Goal: Task Accomplishment & Management: Manage account settings

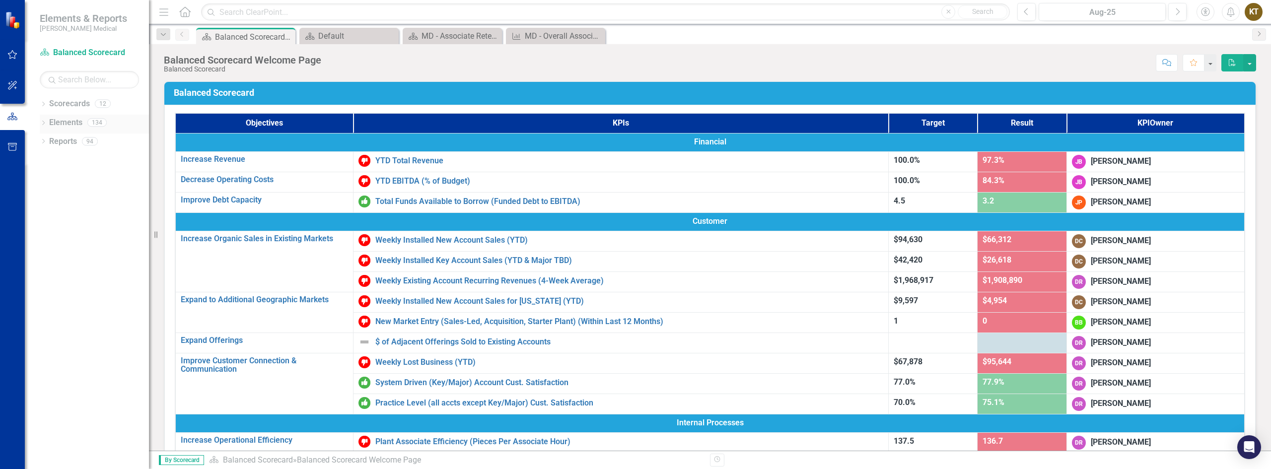
click at [43, 124] on icon "Dropdown" at bounding box center [43, 123] width 7 height 5
click at [47, 159] on icon "Dropdown" at bounding box center [48, 160] width 7 height 5
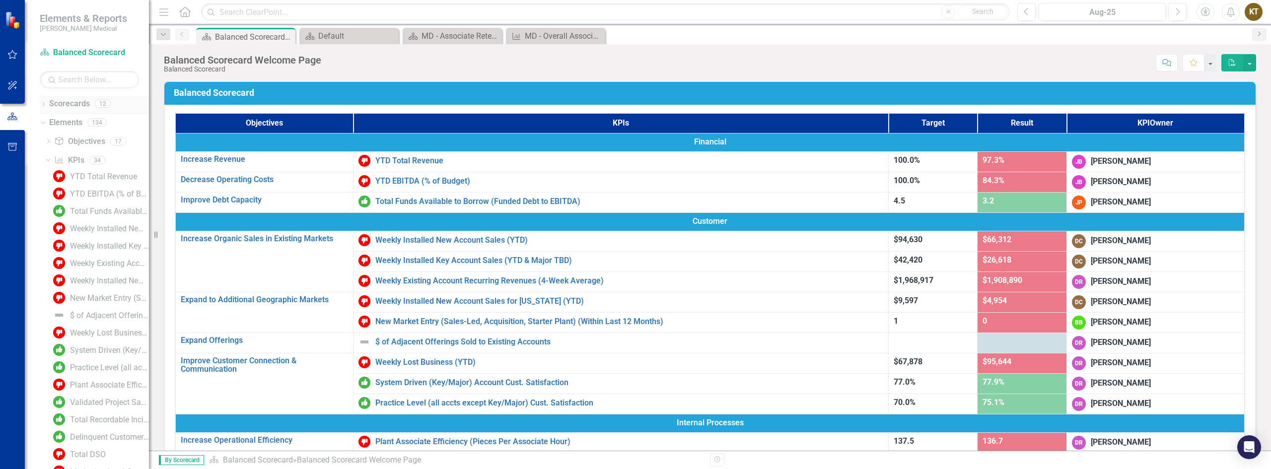
click at [42, 104] on icon "Dropdown" at bounding box center [43, 104] width 7 height 5
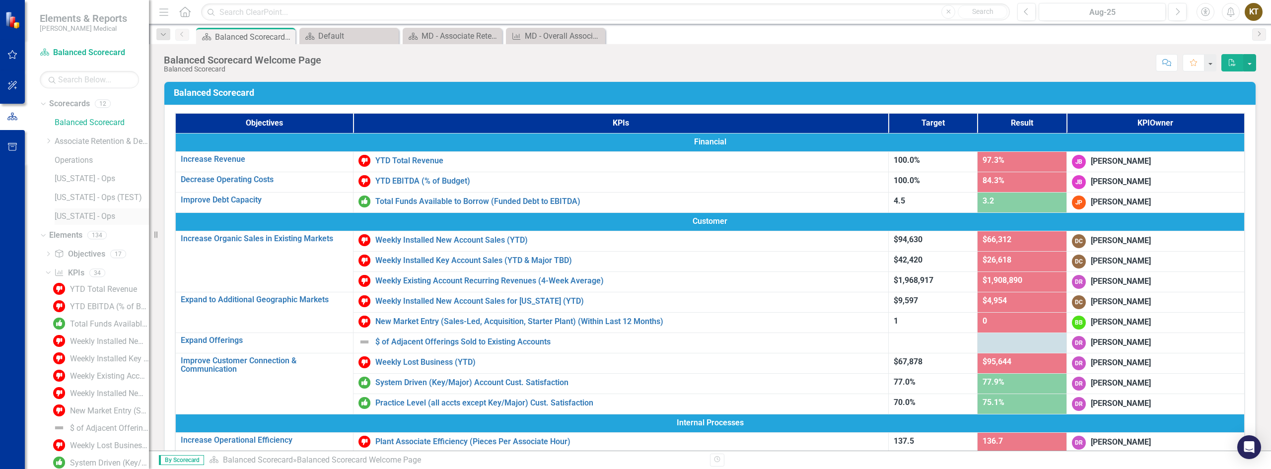
click at [62, 216] on link "[US_STATE] - Ops" at bounding box center [102, 216] width 94 height 11
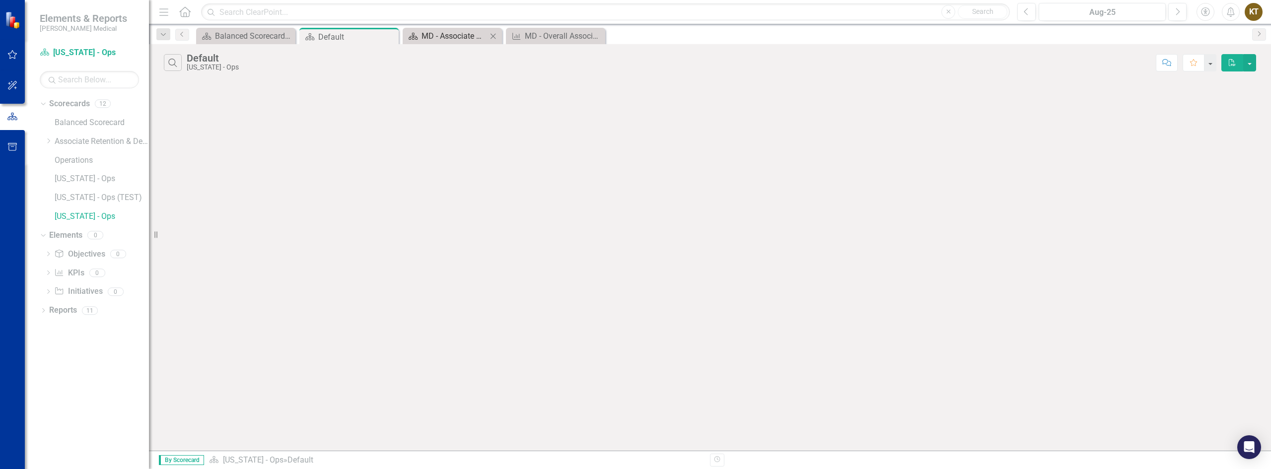
click at [457, 33] on div "MD - Associate Retention" at bounding box center [455, 36] width 66 height 12
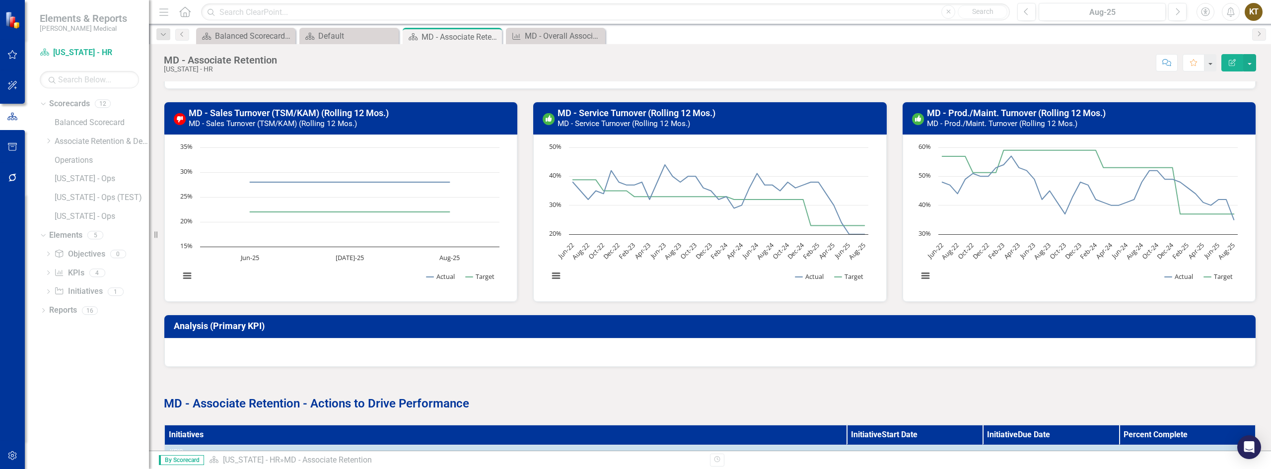
scroll to position [321, 0]
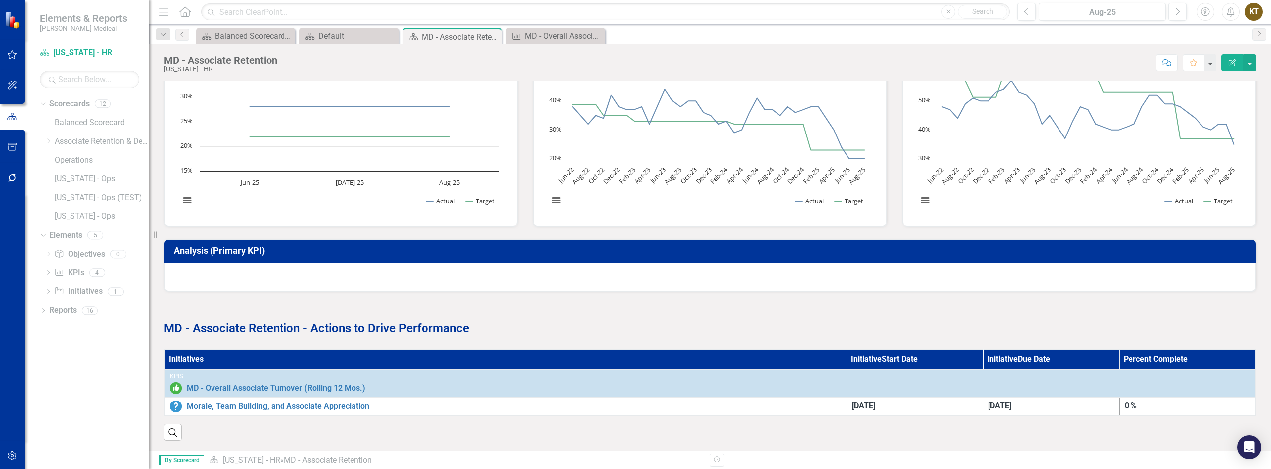
click at [207, 350] on th "Initiatives" at bounding box center [505, 360] width 682 height 20
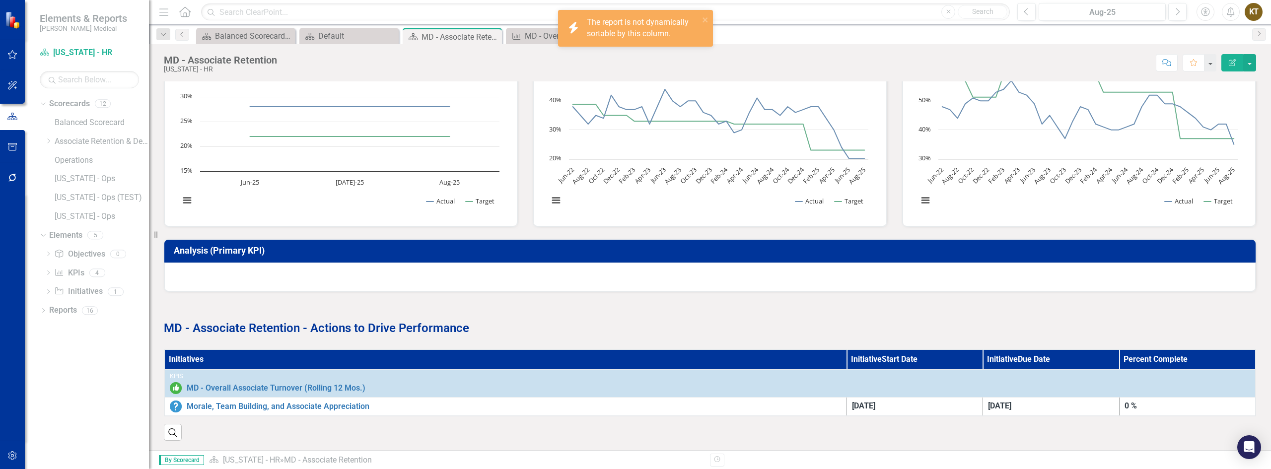
click at [207, 350] on th "Initiatives" at bounding box center [505, 360] width 682 height 20
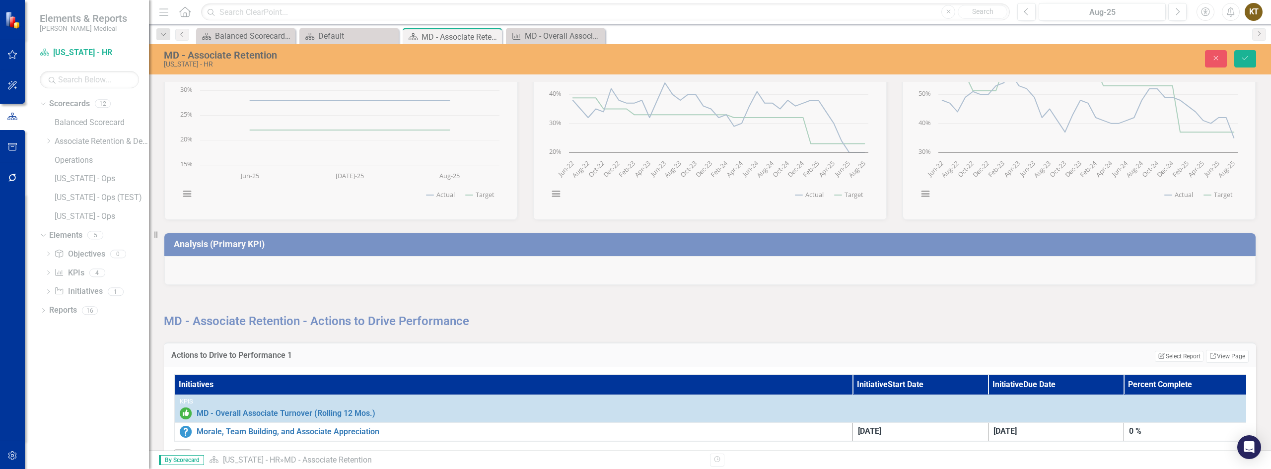
click at [359, 358] on h3 "Actions to Drive to Performance 1" at bounding box center [474, 355] width 606 height 9
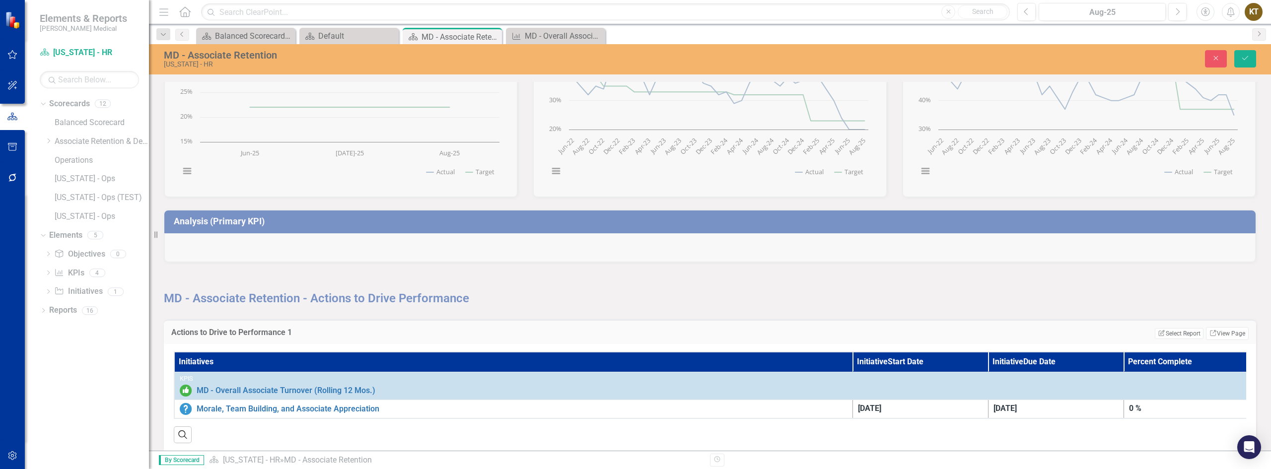
scroll to position [363, 0]
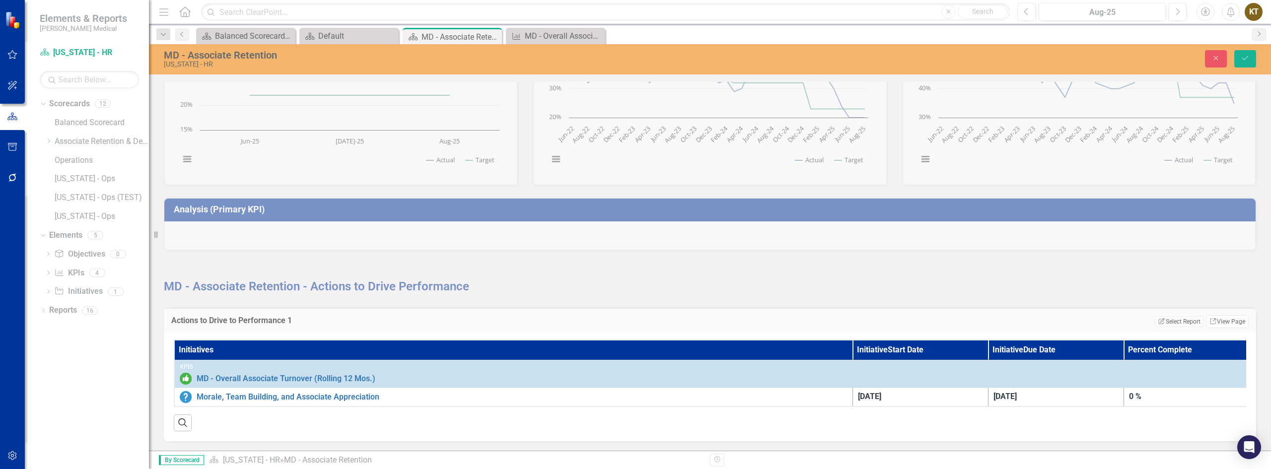
click at [218, 344] on th "Initiatives" at bounding box center [513, 350] width 678 height 20
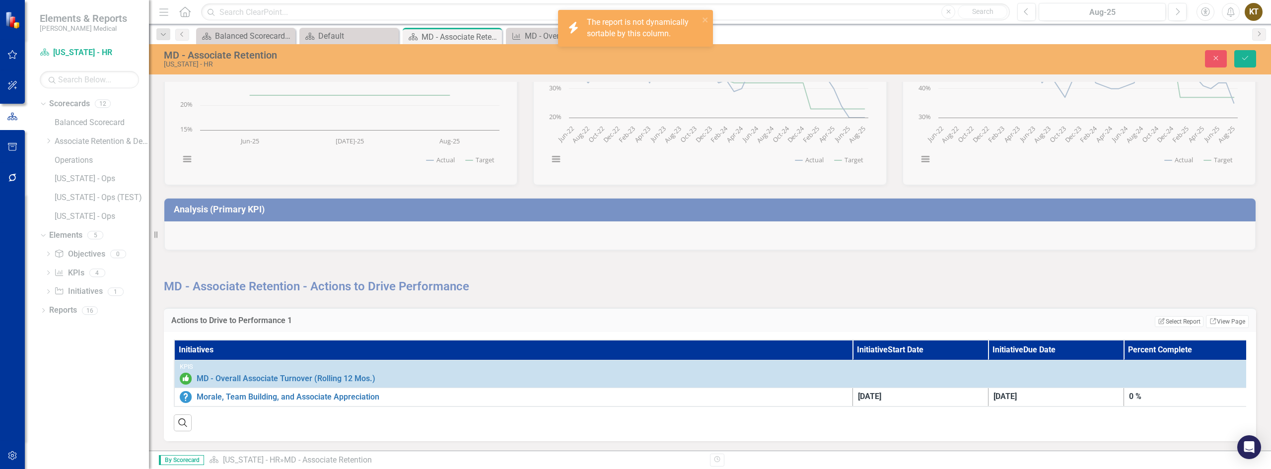
click at [218, 344] on th "Initiatives" at bounding box center [513, 350] width 678 height 20
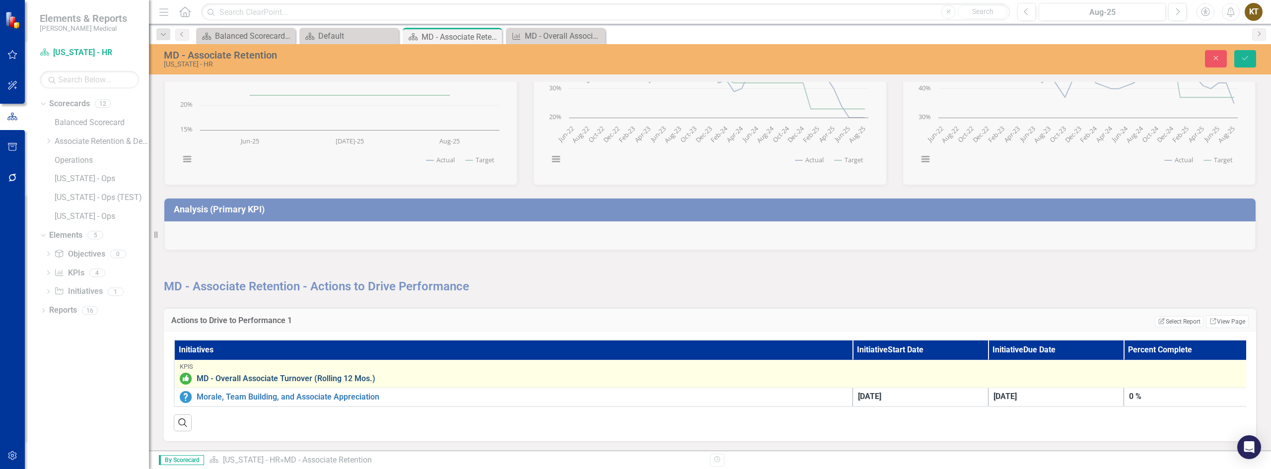
click at [223, 374] on link "MD - Overall Associate Turnover (Rolling 12 Mos.)" at bounding box center [725, 378] width 1057 height 9
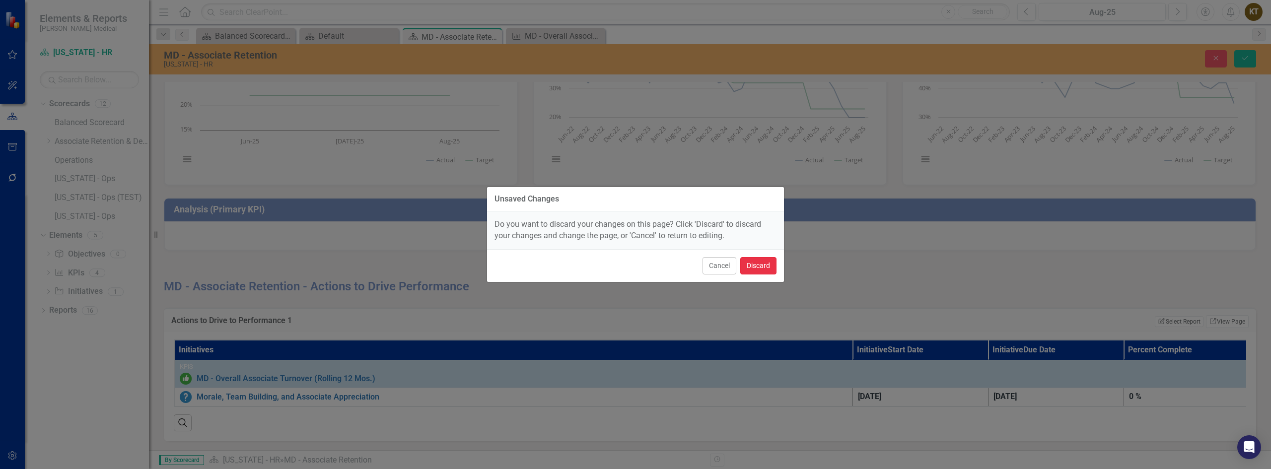
click at [751, 260] on button "Discard" at bounding box center [758, 265] width 36 height 17
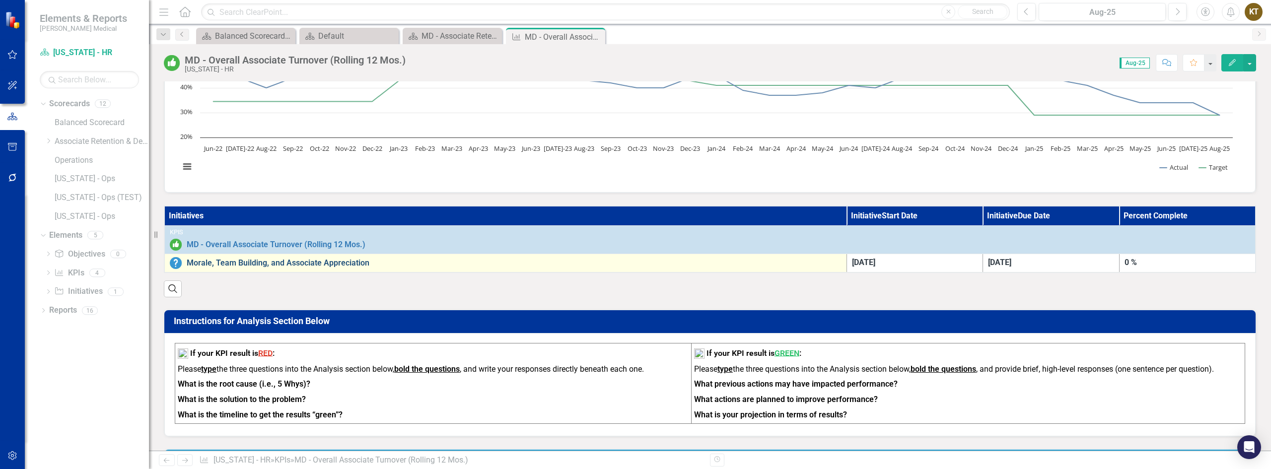
scroll to position [149, 0]
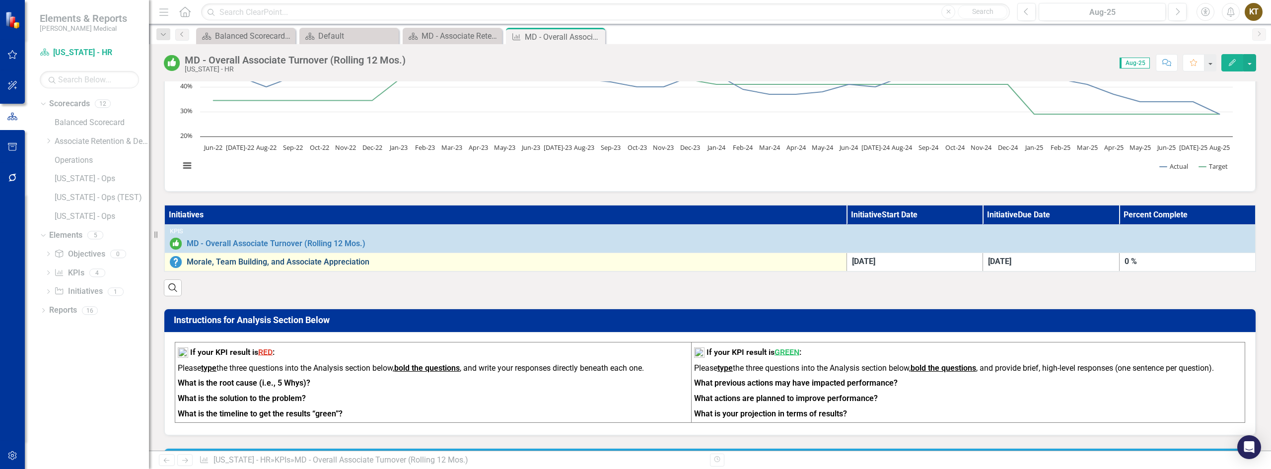
click at [250, 264] on link "Morale, Team Building, and Associate Appreciation" at bounding box center [514, 262] width 655 height 9
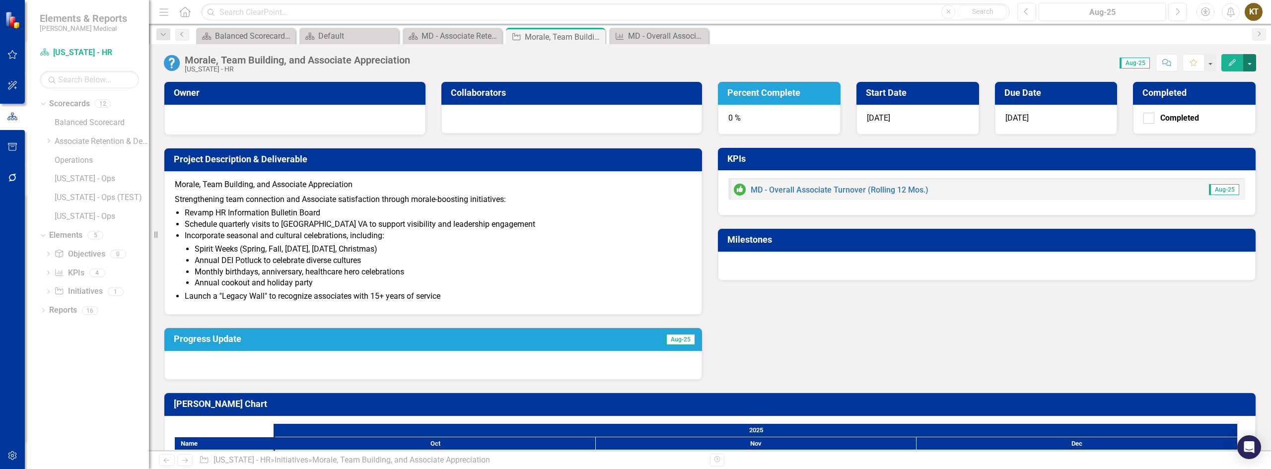
click at [1253, 64] on button "button" at bounding box center [1249, 62] width 13 height 17
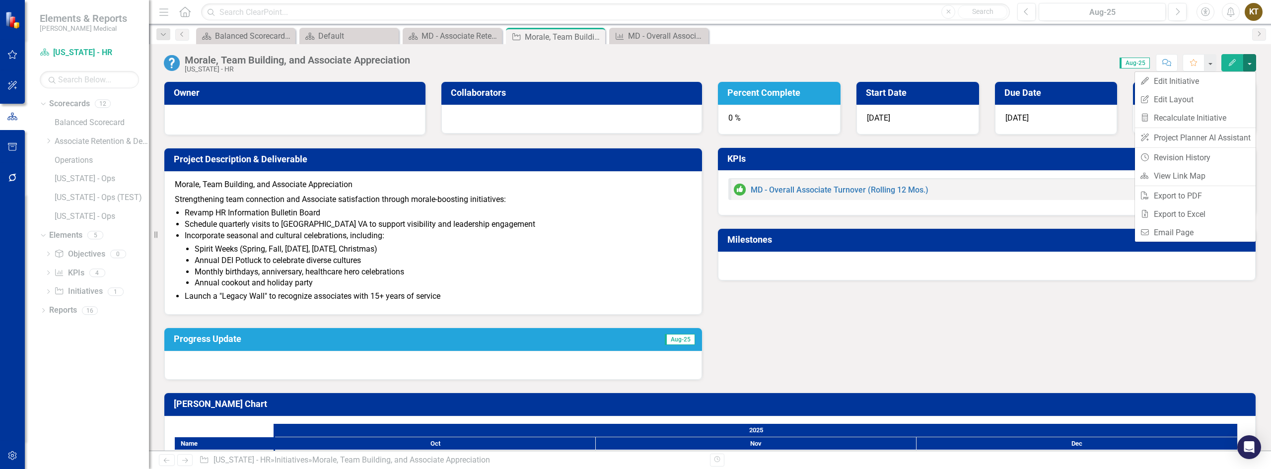
click at [777, 342] on div "Owner Collaborators Project Description & Deliverable Morale, Team Building, an…" at bounding box center [709, 224] width 1107 height 311
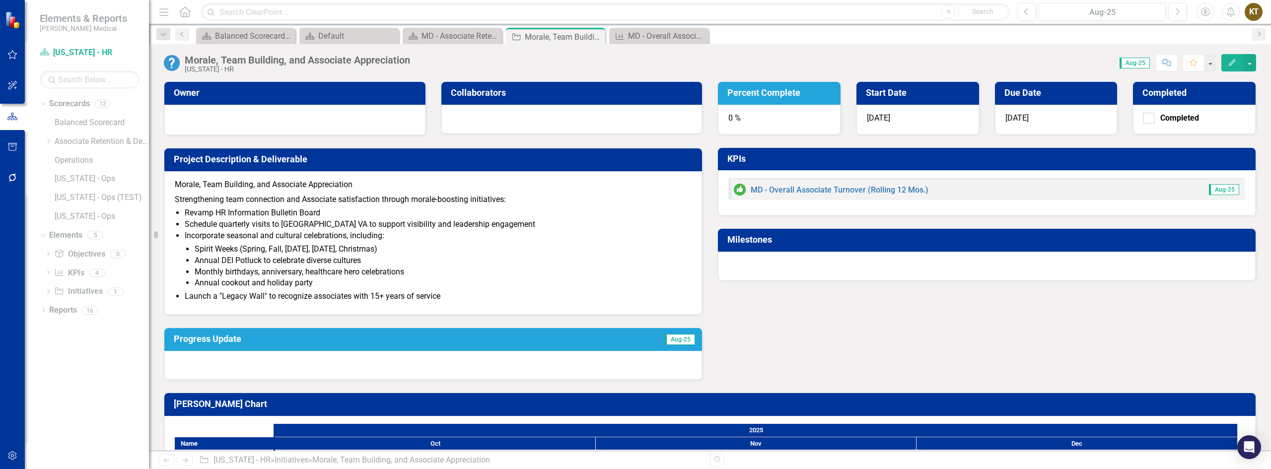
click at [467, 64] on div "Score: 0.00 Aug-25 Completed Comment Favorite Edit" at bounding box center [835, 62] width 841 height 17
click at [179, 62] on img at bounding box center [172, 63] width 16 height 16
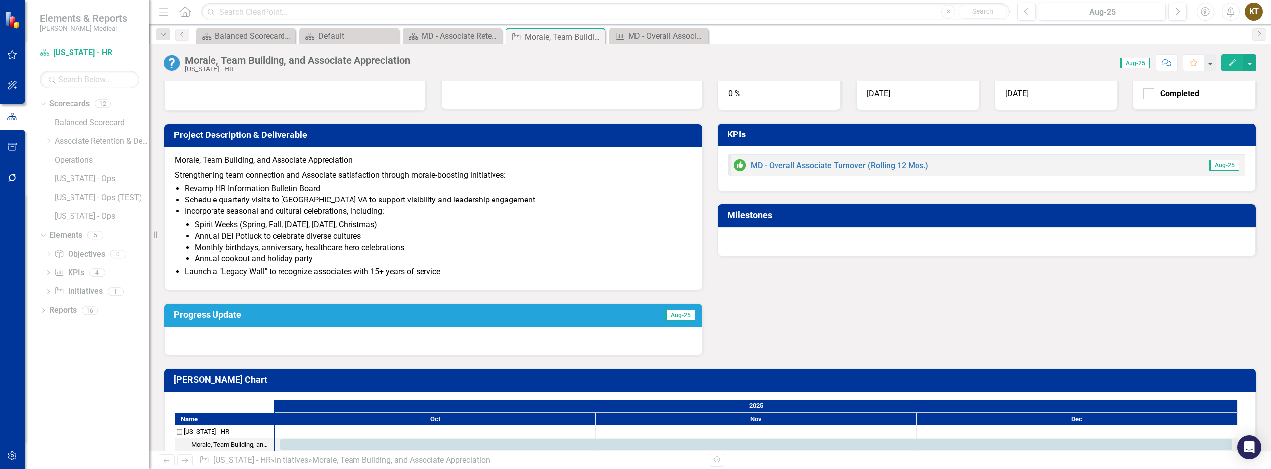
scroll to position [46, 0]
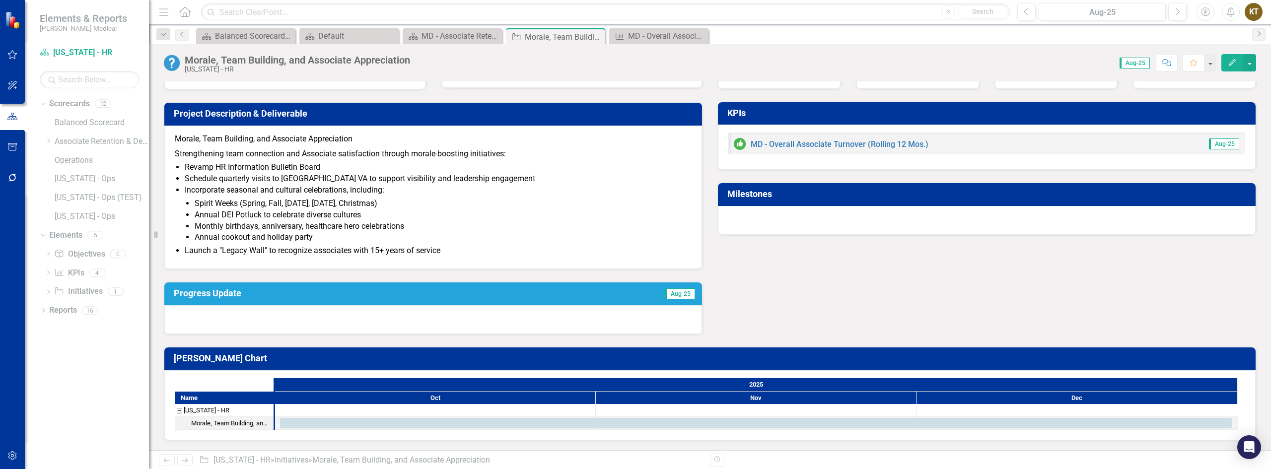
click at [180, 423] on div "Morale, Team Building, and Associate Appreciation" at bounding box center [178, 423] width 7 height 13
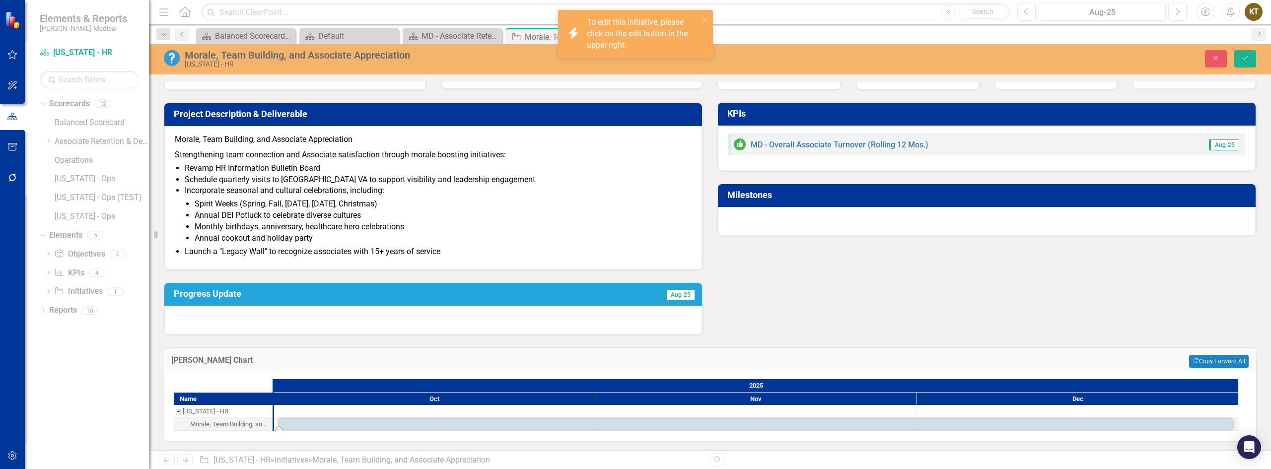
click at [771, 332] on div "Owner Collaborators Project Description & Deliverable Morale, Team Building, an…" at bounding box center [709, 179] width 1107 height 311
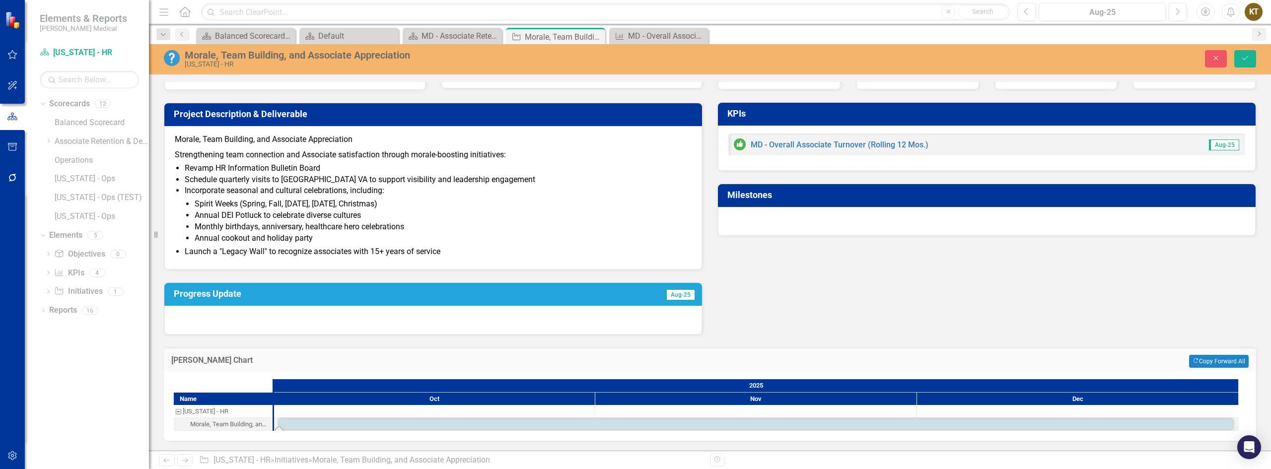
scroll to position [0, 0]
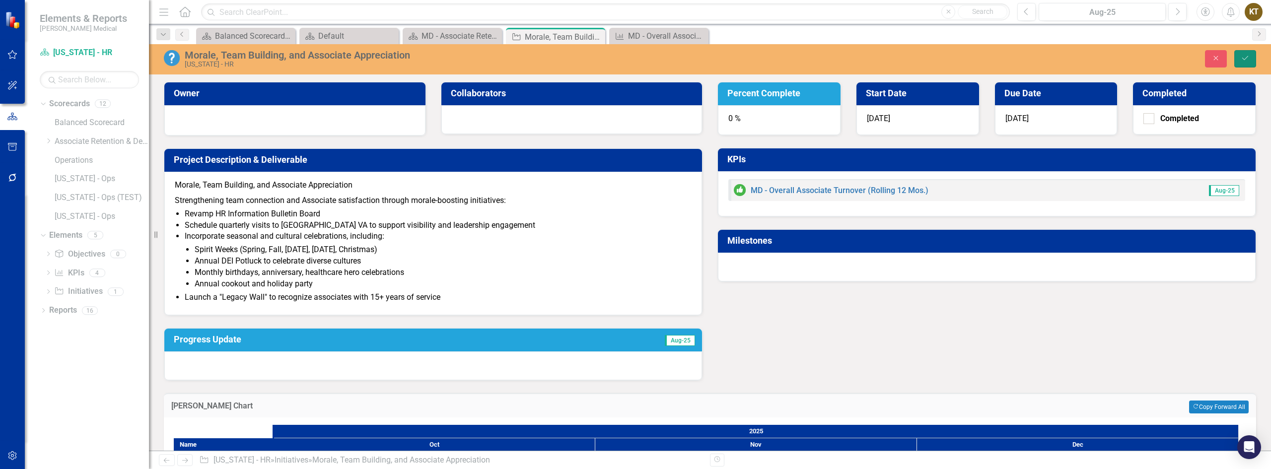
click at [1252, 61] on button "Save" at bounding box center [1245, 58] width 22 height 17
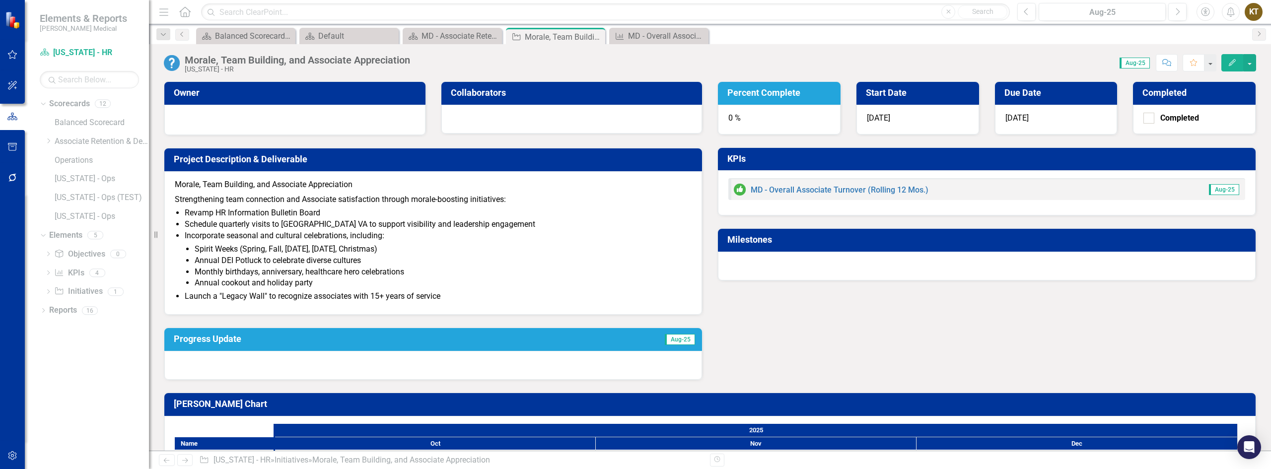
click at [748, 157] on h3 "KPIs" at bounding box center [988, 159] width 522 height 10
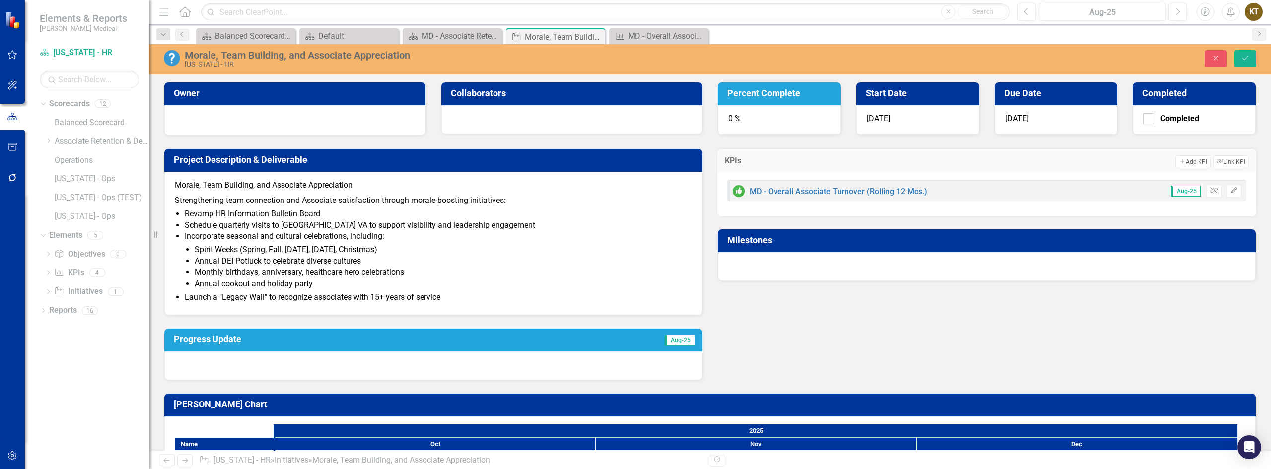
click at [748, 157] on h3 "KPIs" at bounding box center [772, 160] width 95 height 9
drag, startPoint x: 746, startPoint y: 162, endPoint x: 1190, endPoint y: 158, distance: 443.9
click at [1190, 158] on button "Add Add KPI" at bounding box center [1192, 161] width 35 height 13
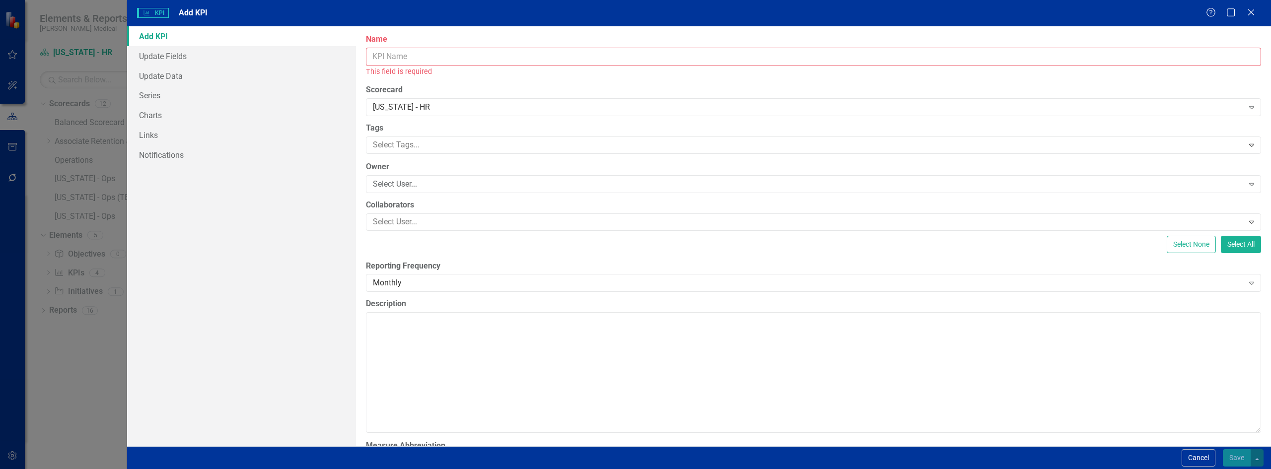
click at [410, 54] on input "Name" at bounding box center [813, 57] width 895 height 18
paste input "Leadership Development"
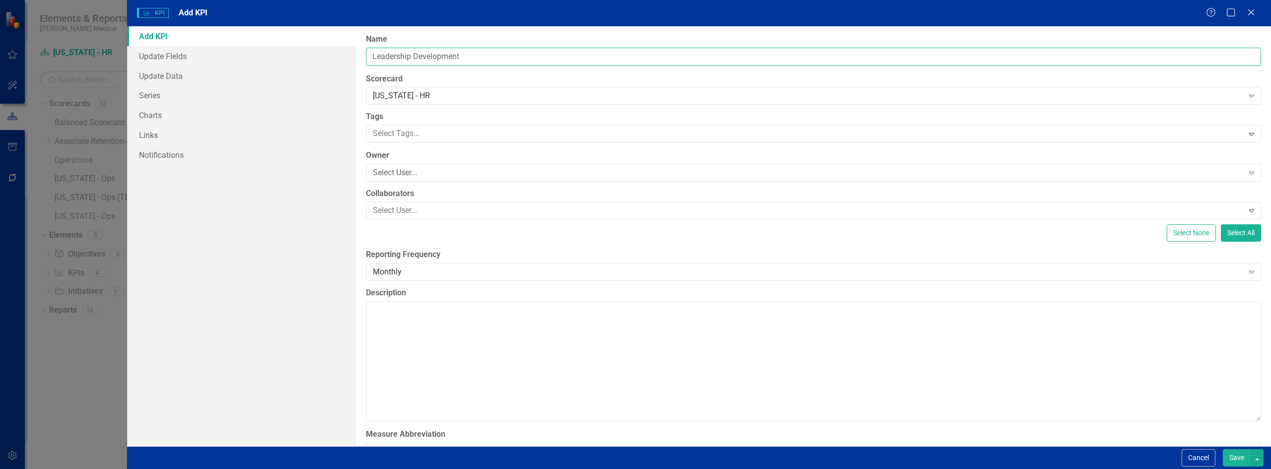
type input "Leadership Development"
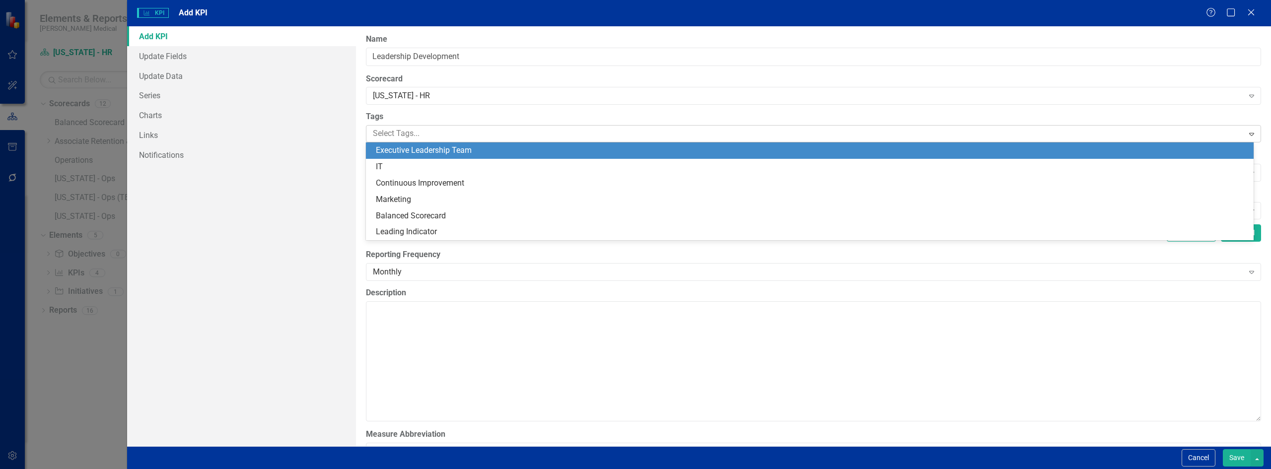
click at [427, 133] on div at bounding box center [806, 133] width 875 height 13
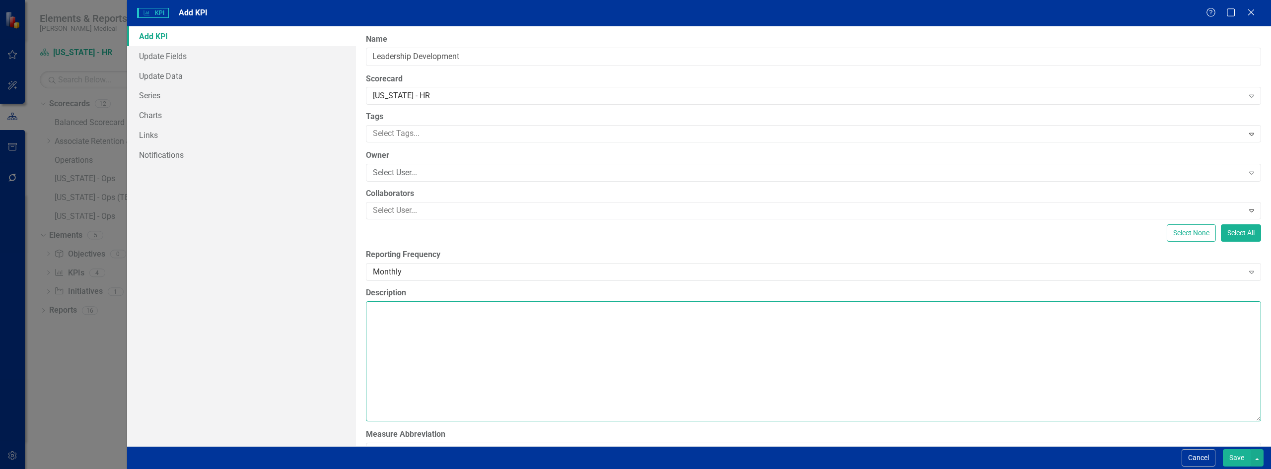
click at [385, 312] on textarea "Description" at bounding box center [813, 361] width 895 height 120
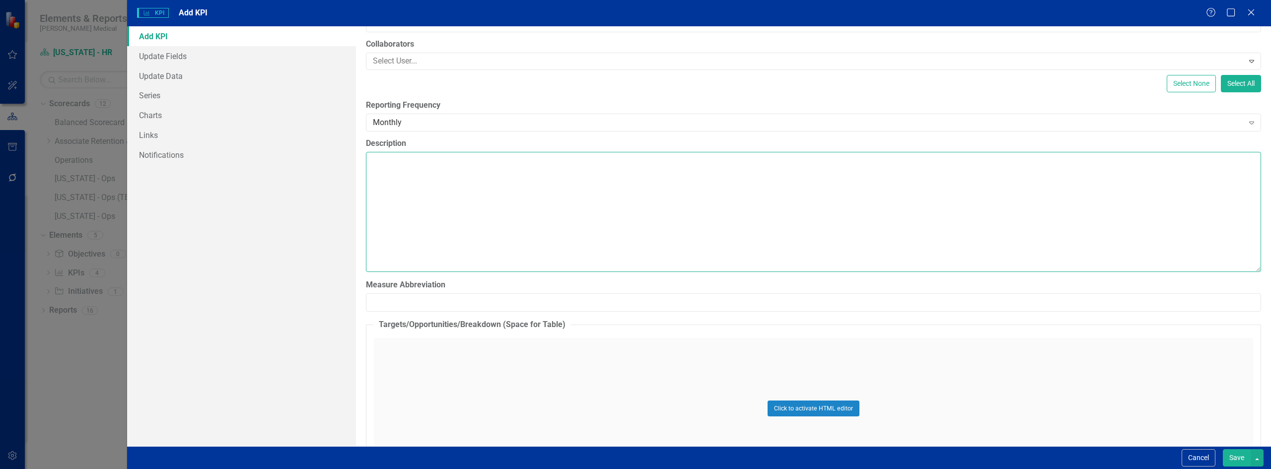
scroll to position [149, 0]
paste textarea "Promote and champion leadership development programs that support Associate gro…"
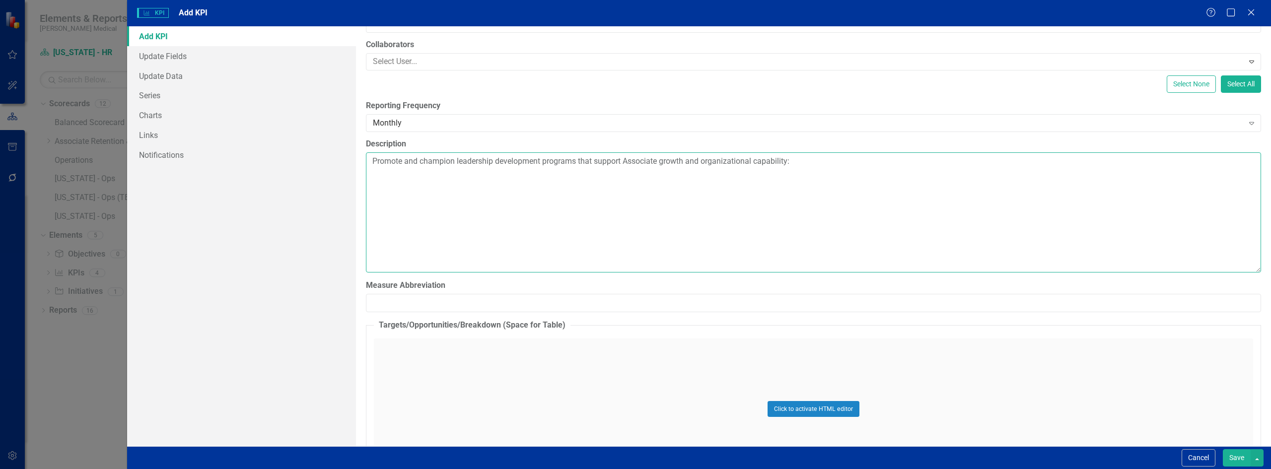
click at [382, 209] on textarea "Promote and champion leadership development programs that support Associate gro…" at bounding box center [813, 212] width 895 height 120
click at [828, 158] on textarea "Promote and champion leadership development programs that support Associate gro…" at bounding box center [813, 212] width 895 height 120
click at [373, 179] on textarea "Promote and champion leadership development programs that support Associate gro…" at bounding box center [813, 212] width 895 height 120
paste textarea "• [PERSON_NAME] • TRSA Level Up • LEAP Coaching • LinkedIn Learning – Customize…"
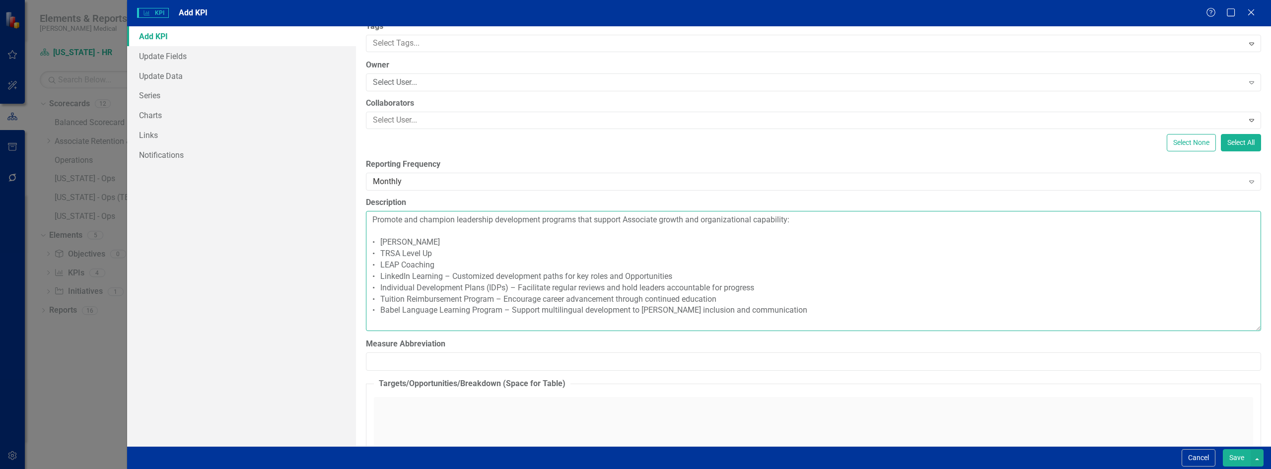
scroll to position [0, 0]
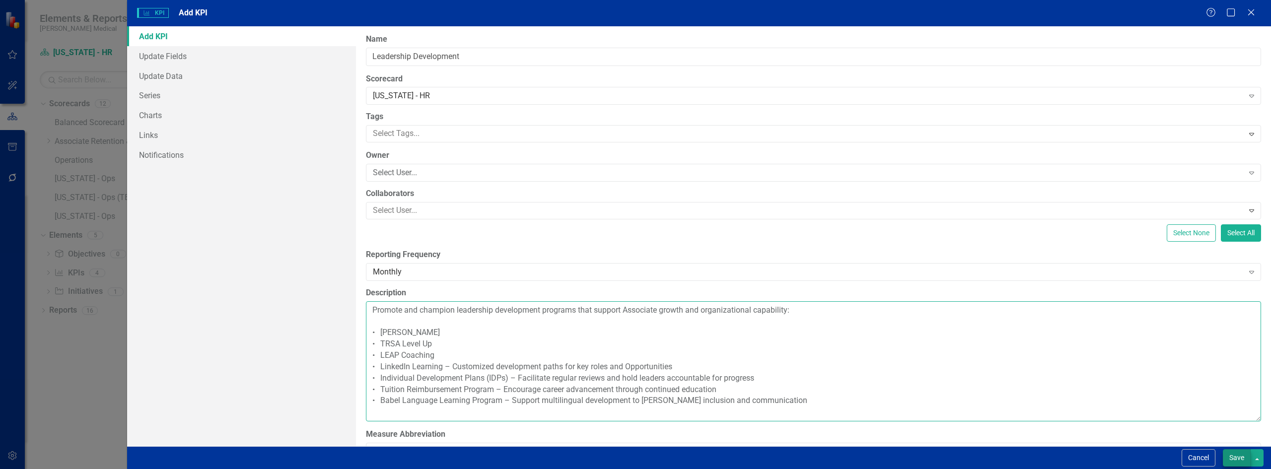
type textarea "Promote and champion leadership development programs that support Associate gro…"
click at [1240, 452] on button "Save" at bounding box center [1237, 457] width 28 height 17
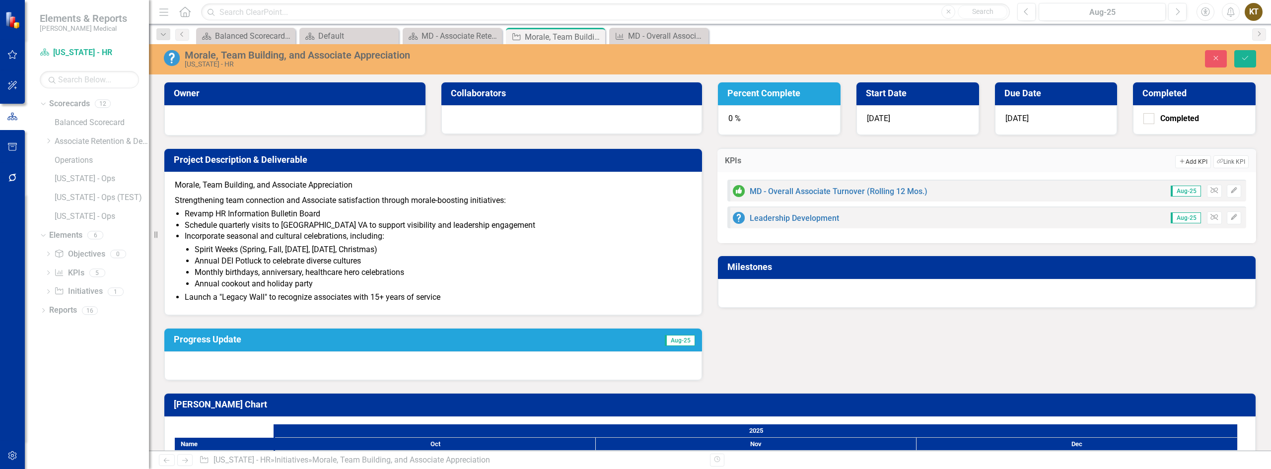
click at [1180, 161] on button "Add Add KPI" at bounding box center [1192, 161] width 35 height 13
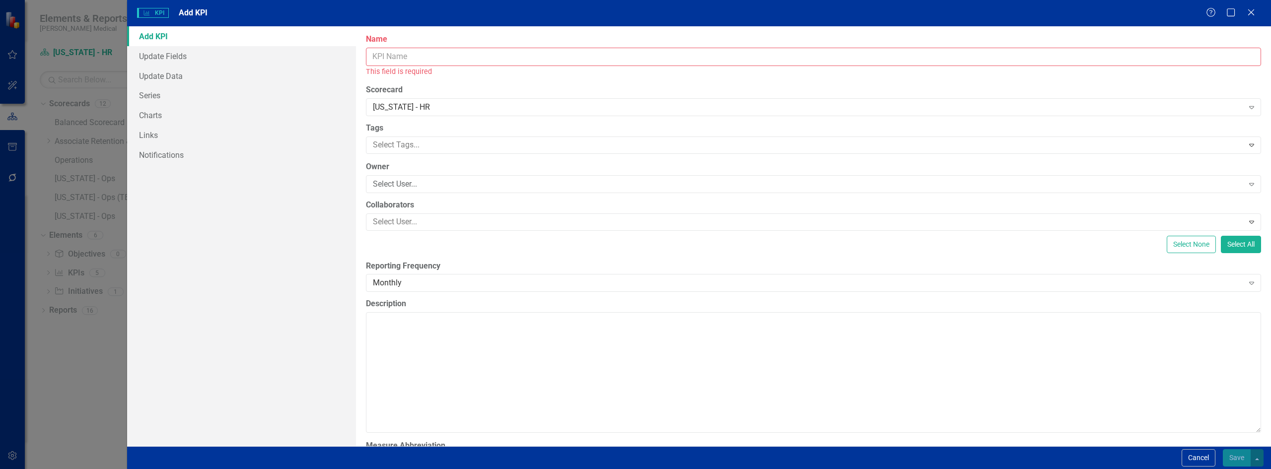
click at [390, 51] on input "Name" at bounding box center [813, 57] width 895 height 18
paste input "Service Team Engagement"
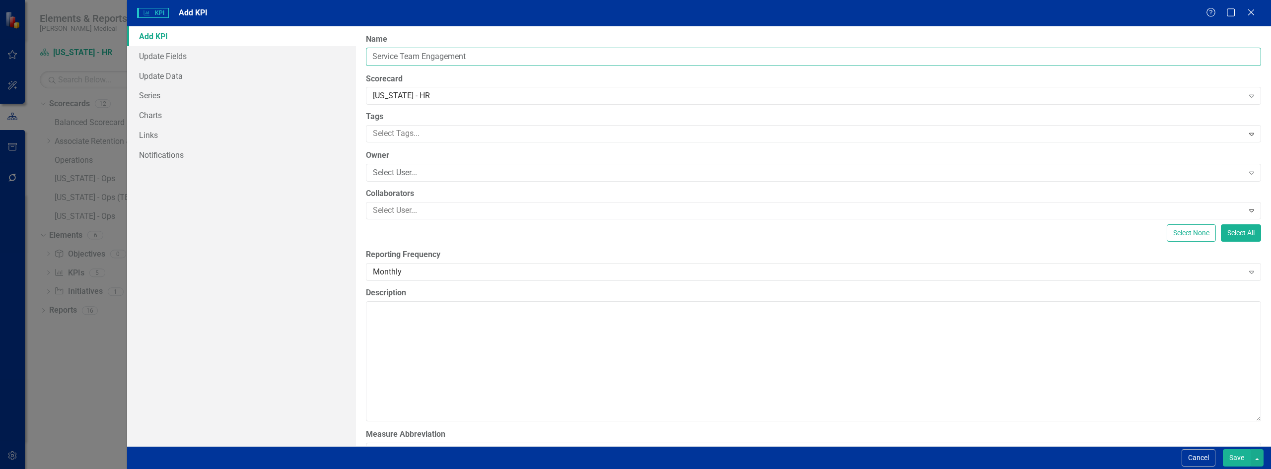
type input "Service Team Engagement"
click at [415, 315] on textarea "Description" at bounding box center [813, 361] width 895 height 120
paste textarea "Strengthen engagement and retention within the Service team through targeted in…"
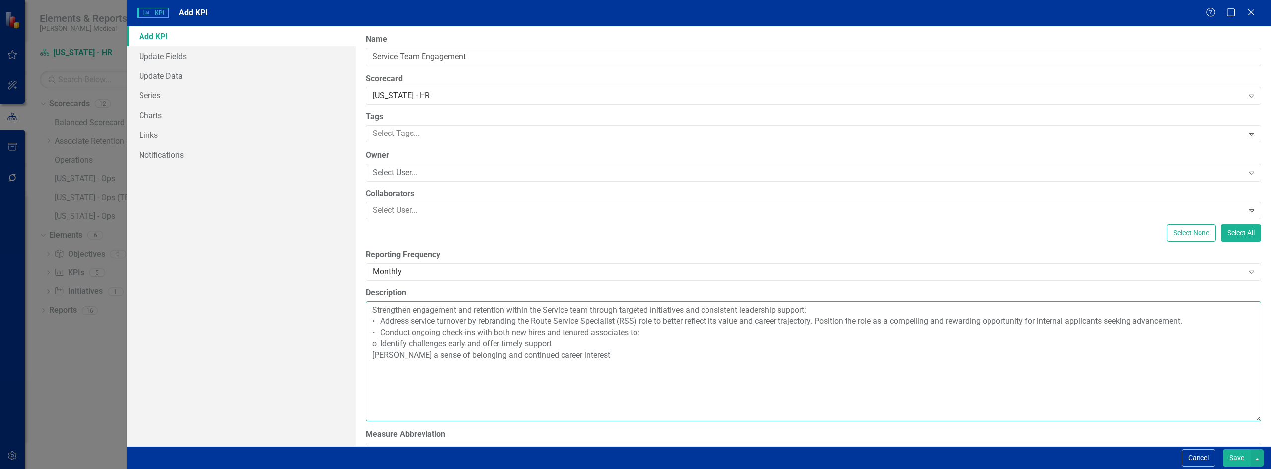
click at [834, 303] on textarea "Strengthen engagement and retention within the Service team through targeted in…" at bounding box center [813, 361] width 895 height 120
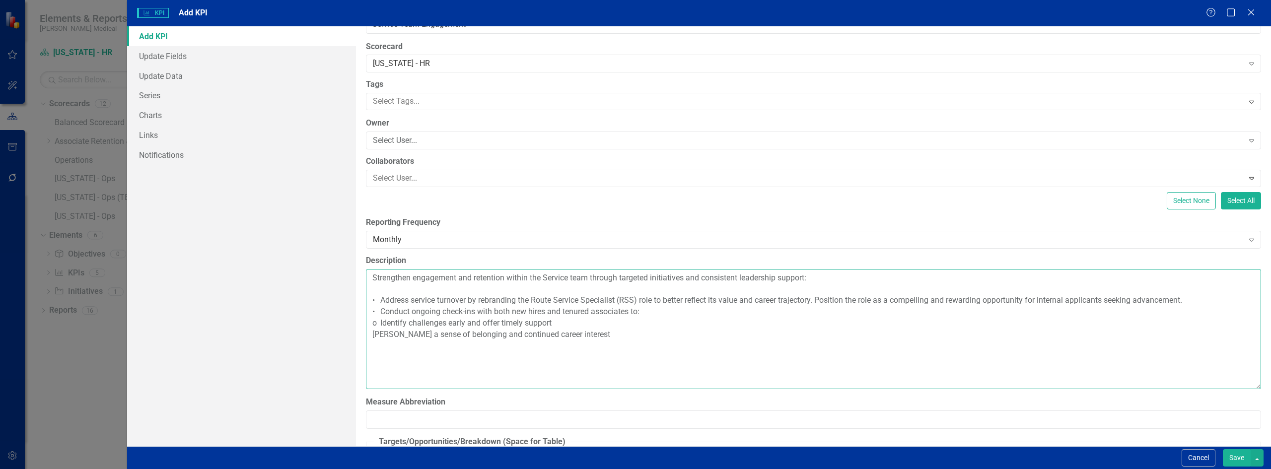
scroll to position [50, 0]
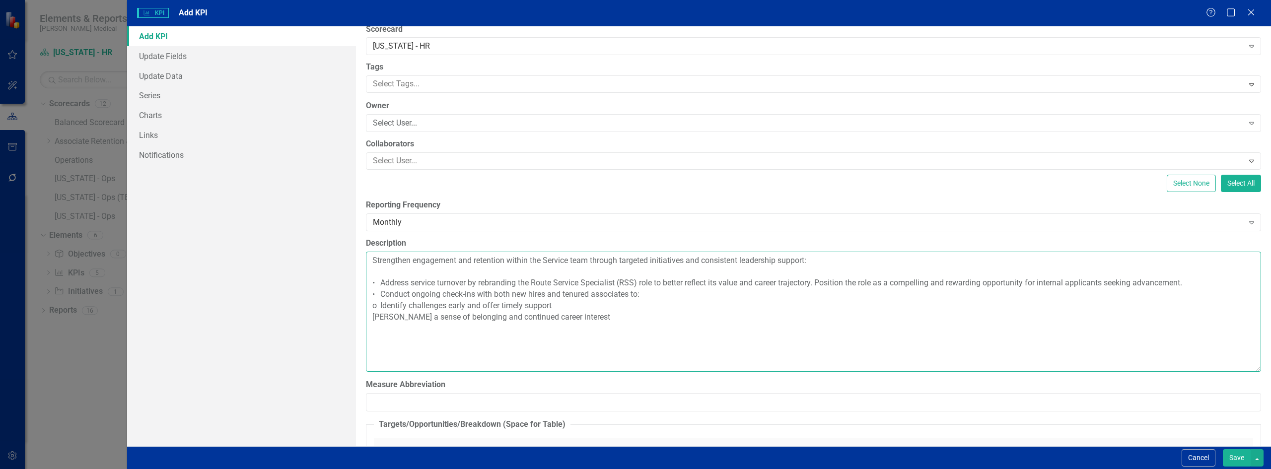
drag, startPoint x: 613, startPoint y: 320, endPoint x: 370, endPoint y: 308, distance: 243.6
click at [370, 308] on textarea "Strengthen engagement and retention within the Service team through targeted in…" at bounding box center [813, 312] width 895 height 120
click at [400, 334] on textarea "Strengthen engagement and retention within the Service team through targeted in…" at bounding box center [813, 312] width 895 height 120
click at [370, 302] on textarea "Strengthen engagement and retention within the Service team through targeted in…" at bounding box center [813, 312] width 895 height 120
type textarea "Strengthen engagement and retention within the Service team through targeted in…"
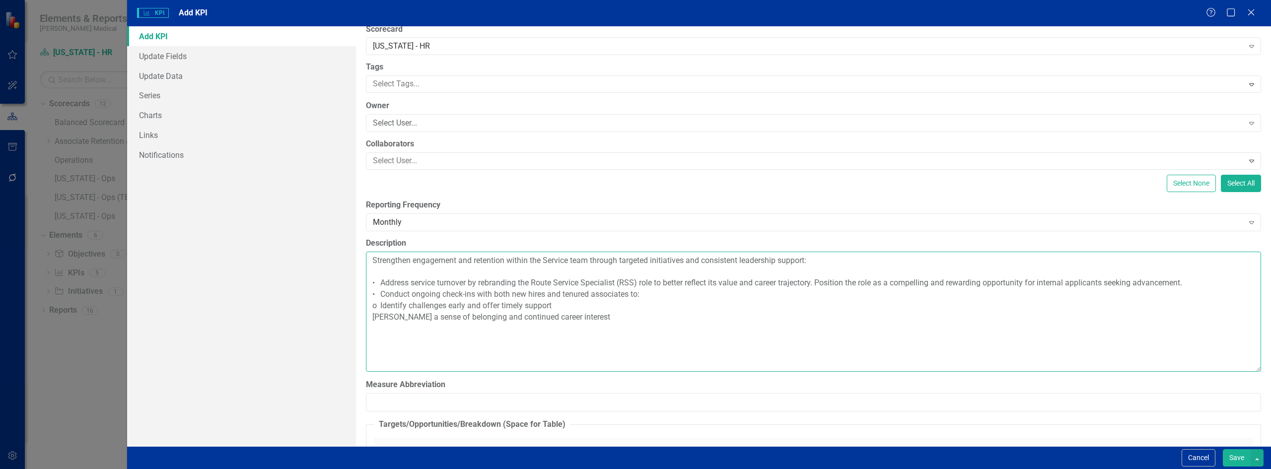
click at [381, 306] on textarea "Strengthen engagement and retention within the Service team through targeted in…" at bounding box center [813, 312] width 895 height 120
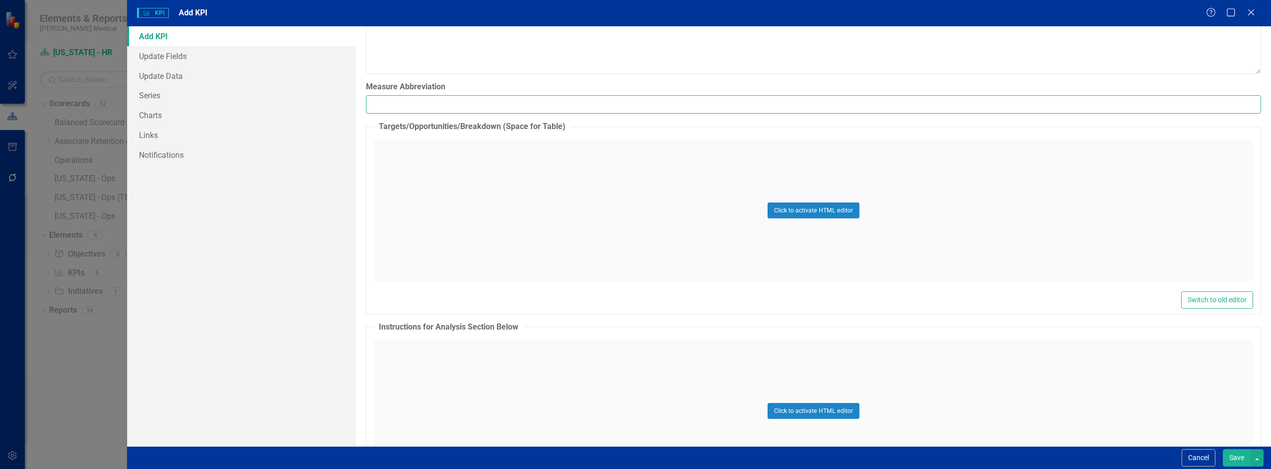
scroll to position [149, 0]
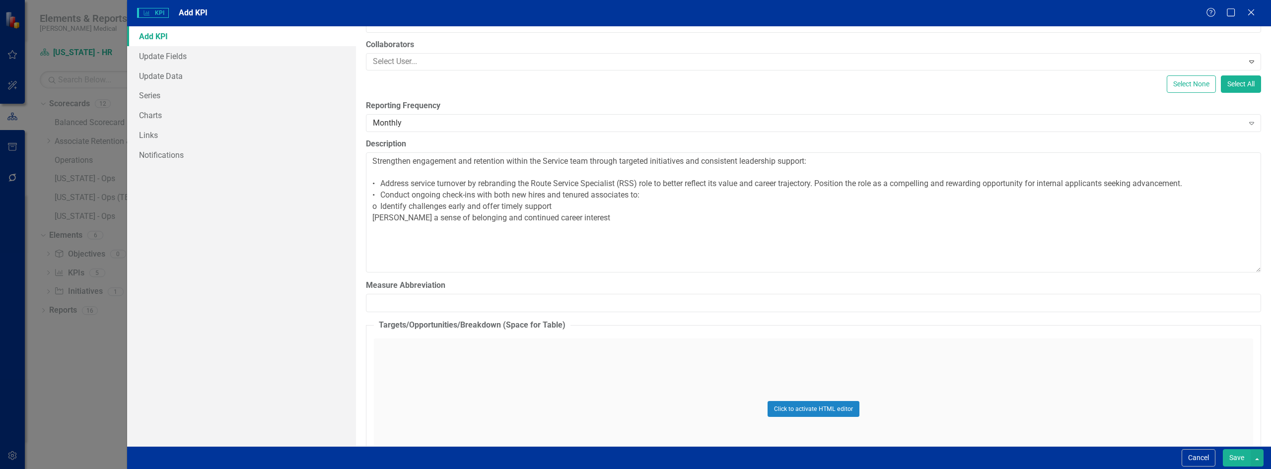
click at [1243, 459] on button "Save" at bounding box center [1237, 457] width 28 height 17
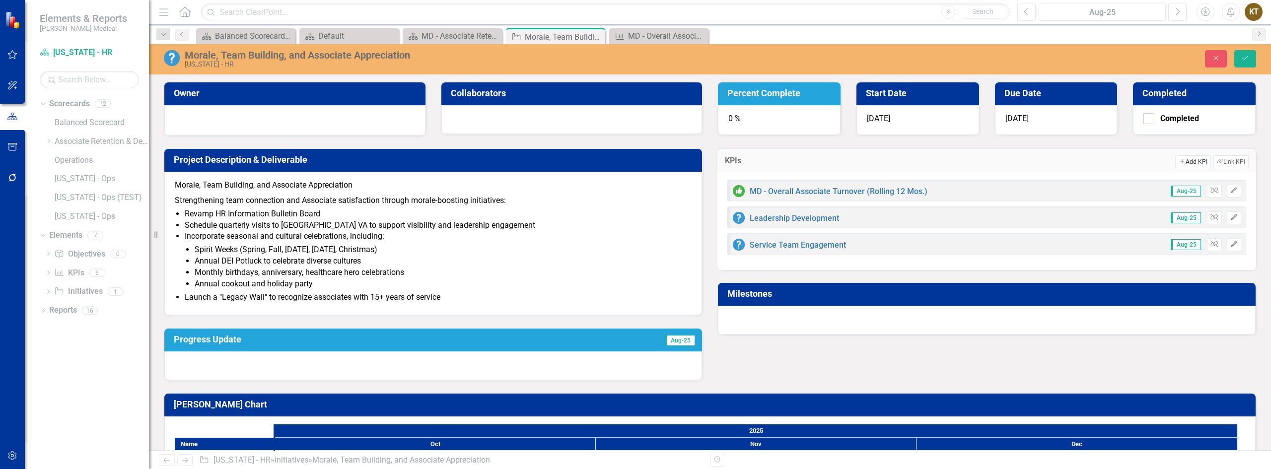
click at [1186, 163] on button "Add Add KPI" at bounding box center [1192, 161] width 35 height 13
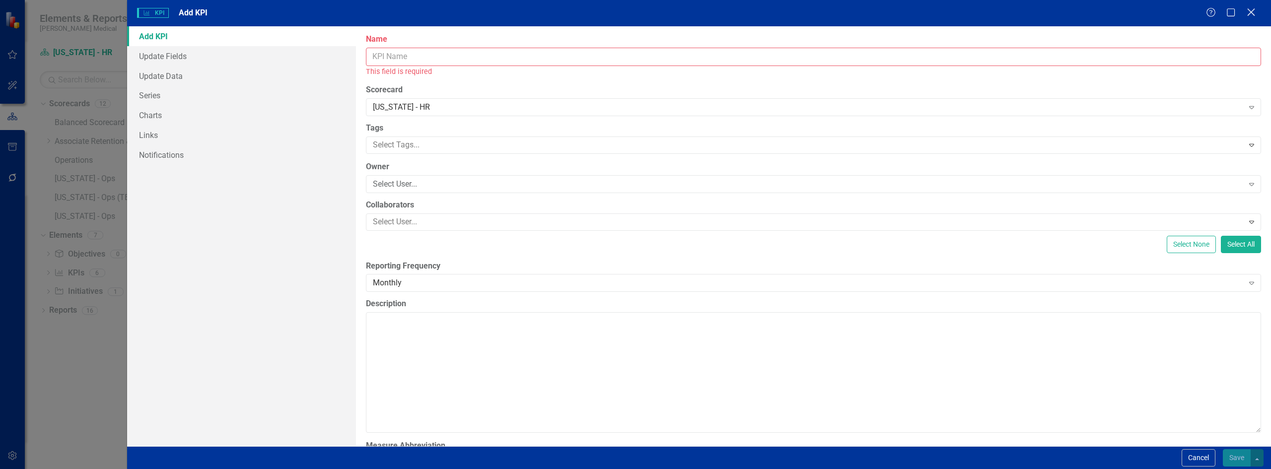
click at [1255, 10] on icon "Close" at bounding box center [1251, 11] width 12 height 9
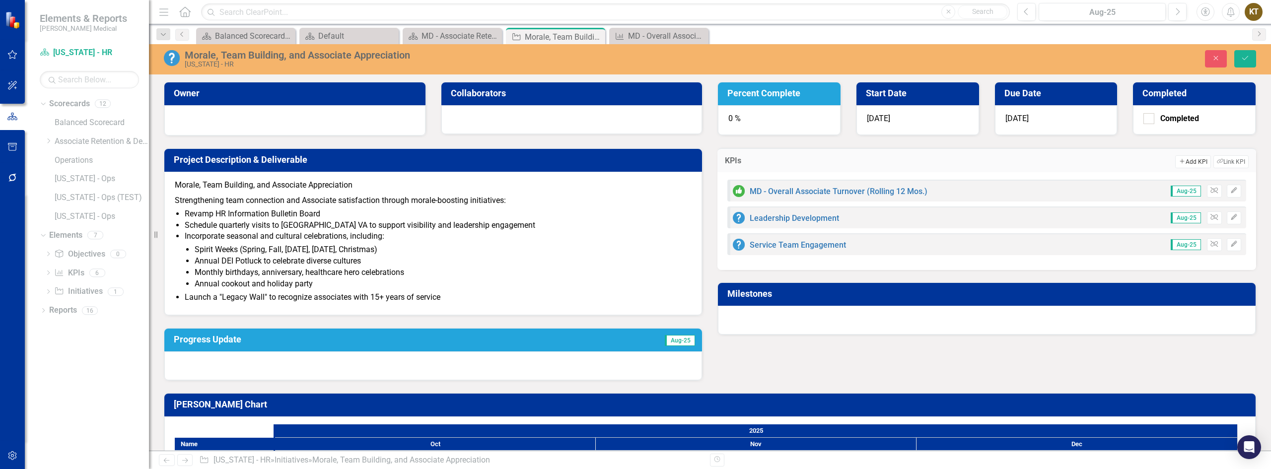
click at [1184, 160] on button "Add Add KPI" at bounding box center [1192, 161] width 35 height 13
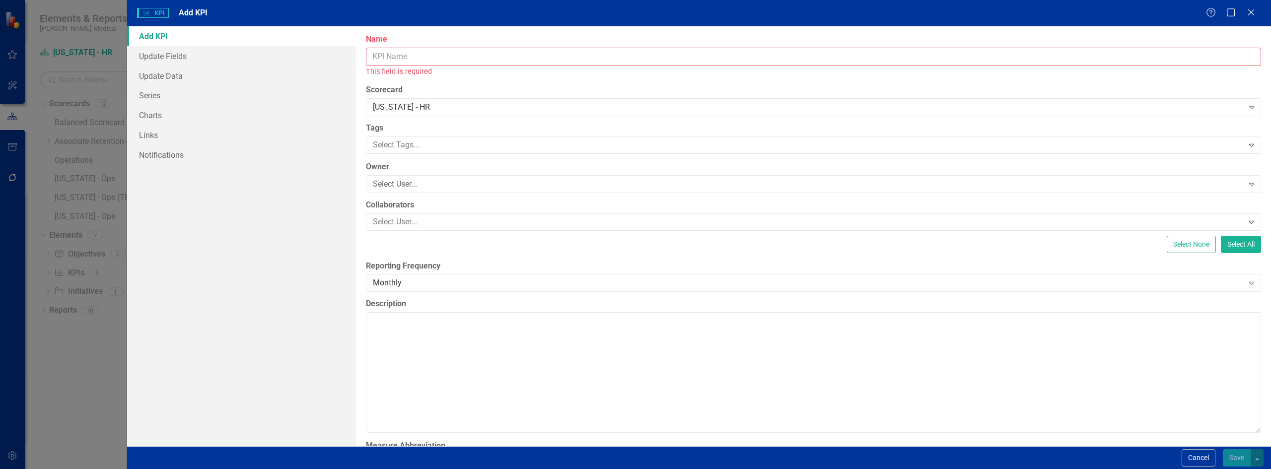
click at [435, 51] on input "Name" at bounding box center [813, 57] width 895 height 18
paste input "Retention Meetings & Recognition Culture"
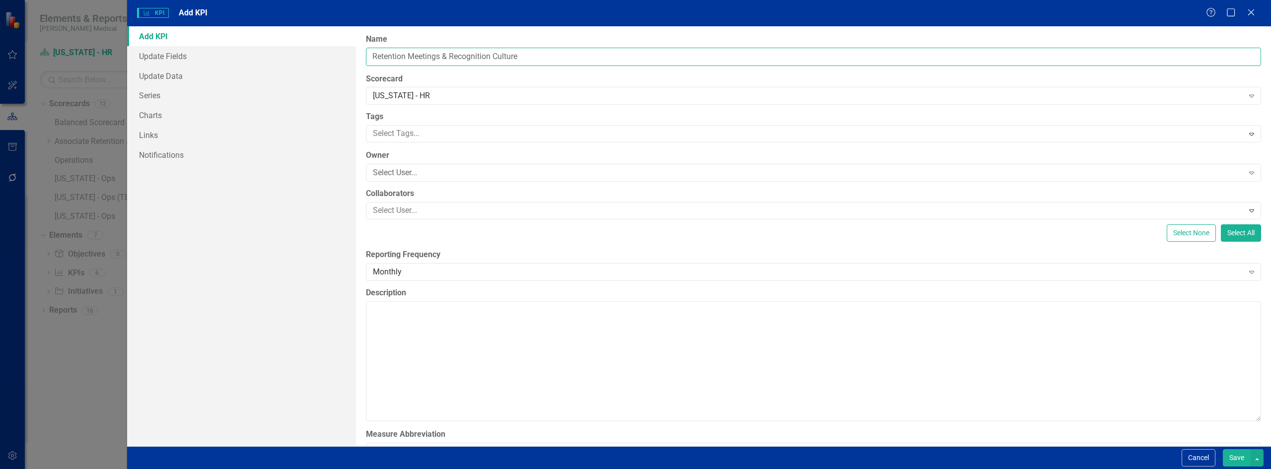
type input "Retention Meetings & Recognition Culture"
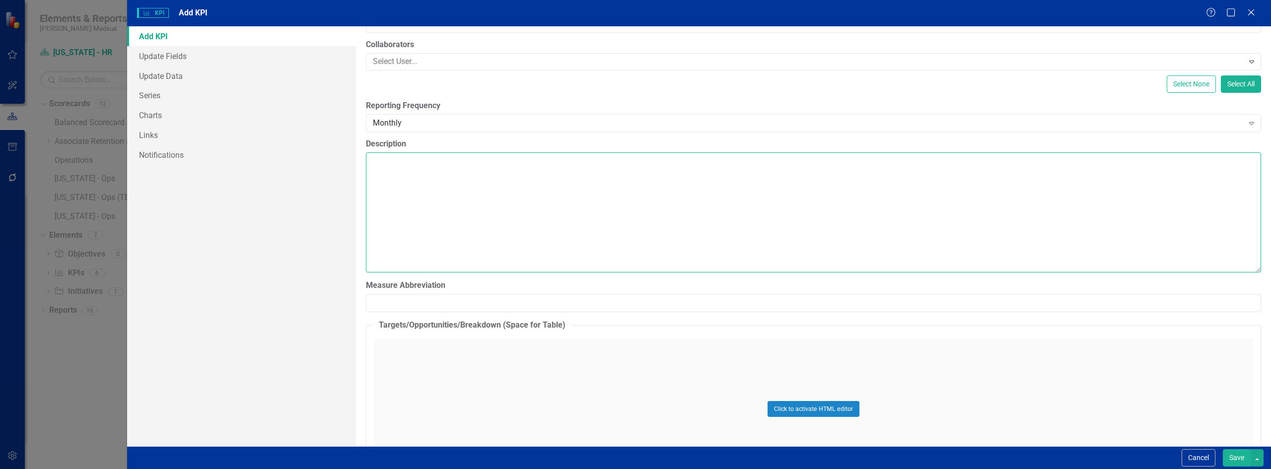
click at [432, 169] on textarea "Description" at bounding box center [813, 212] width 895 height 120
paste textarea "LO/IP DOLORSITA CONSECTE 5399 A. Elitseddoe Temporincid Utlabor etd magnaali en…"
type textarea "LO/IP DOLORSITA CONSECTE 5399 A. Elitseddoe Temporincid Utlabor etd magnaali en…"
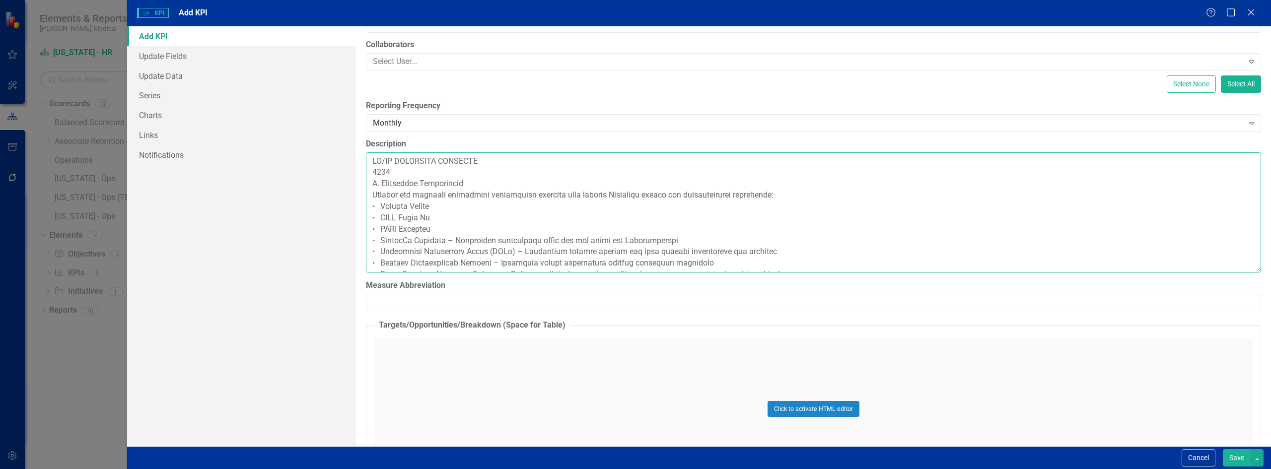
scroll to position [273, 0]
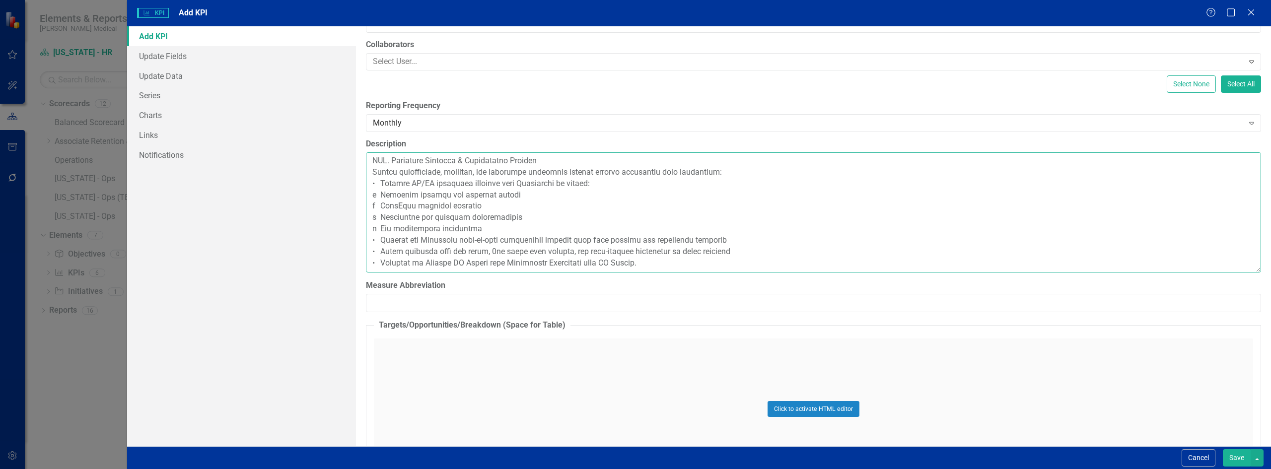
drag, startPoint x: 371, startPoint y: 161, endPoint x: 812, endPoint y: 393, distance: 498.4
click at [812, 393] on div "ClearPoint Can Do More! How ClearPoint Can Help Close Enterprise plans can auto…" at bounding box center [813, 236] width 915 height 420
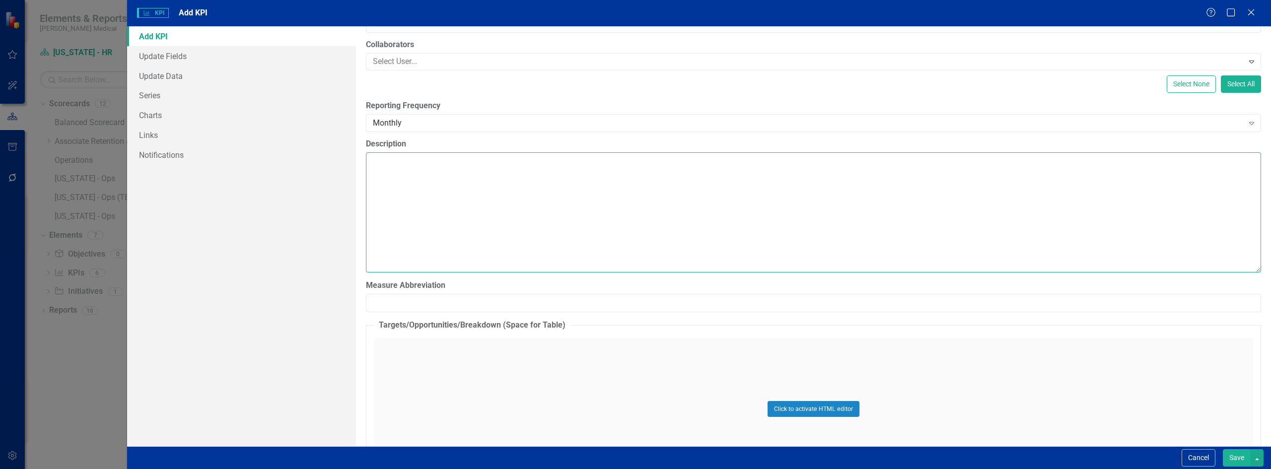
scroll to position [0, 0]
drag, startPoint x: 375, startPoint y: 165, endPoint x: 386, endPoint y: 162, distance: 11.3
click at [375, 165] on textarea "Description" at bounding box center [813, 212] width 895 height 120
paste textarea "[PERSON_NAME] transparency, feedback, and proactive retention efforts through c…"
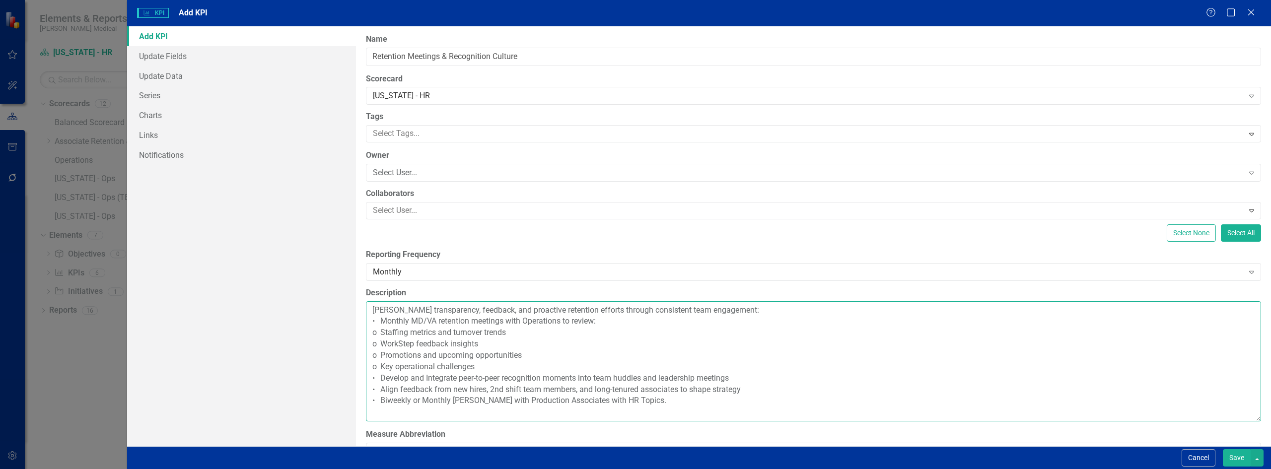
click at [748, 310] on textarea "[PERSON_NAME] transparency, feedback, and proactive retention efforts through c…" at bounding box center [813, 361] width 895 height 120
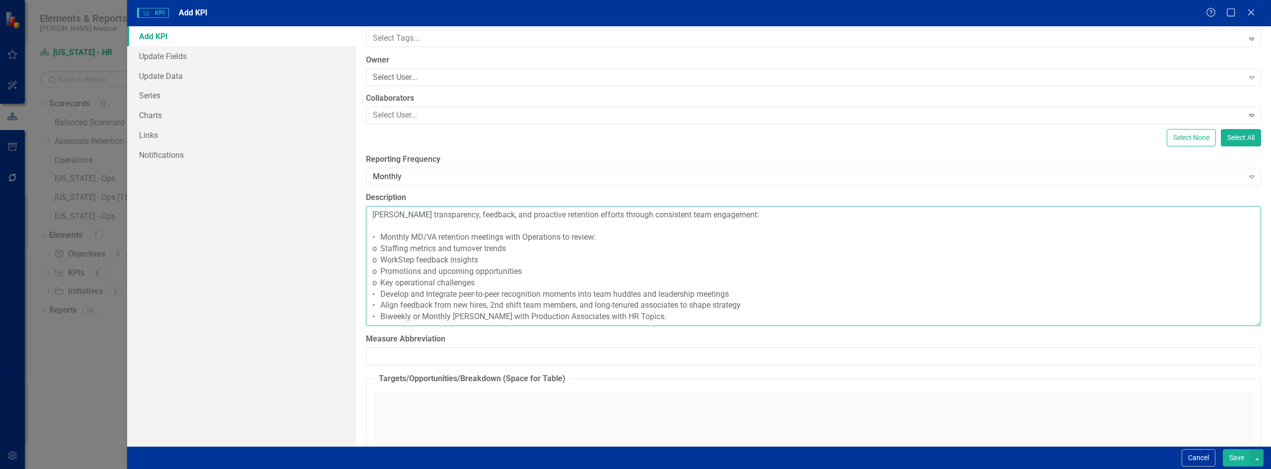
scroll to position [199, 0]
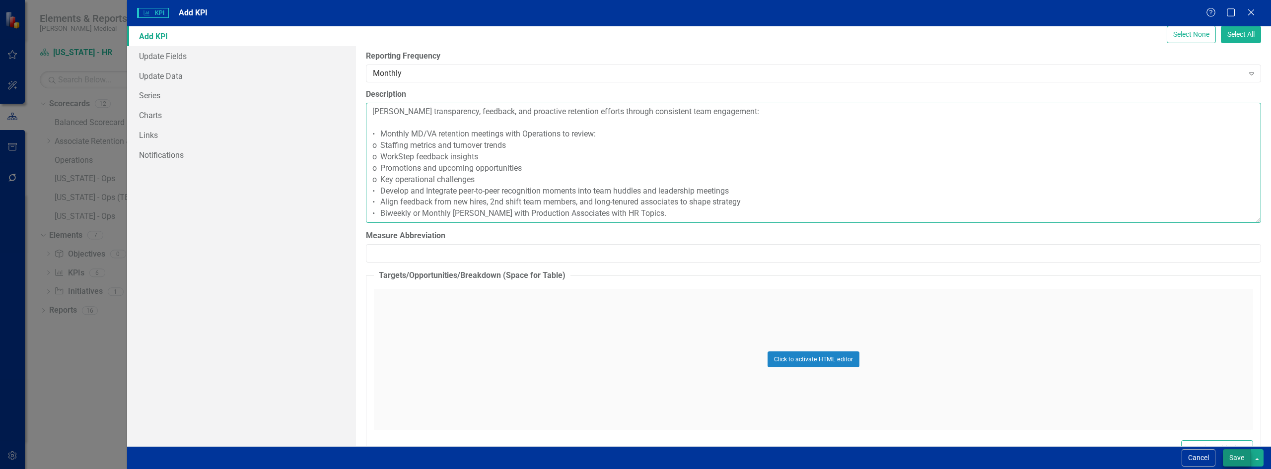
type textarea "[PERSON_NAME] transparency, feedback, and proactive retention efforts through c…"
click at [1234, 457] on button "Save" at bounding box center [1237, 457] width 28 height 17
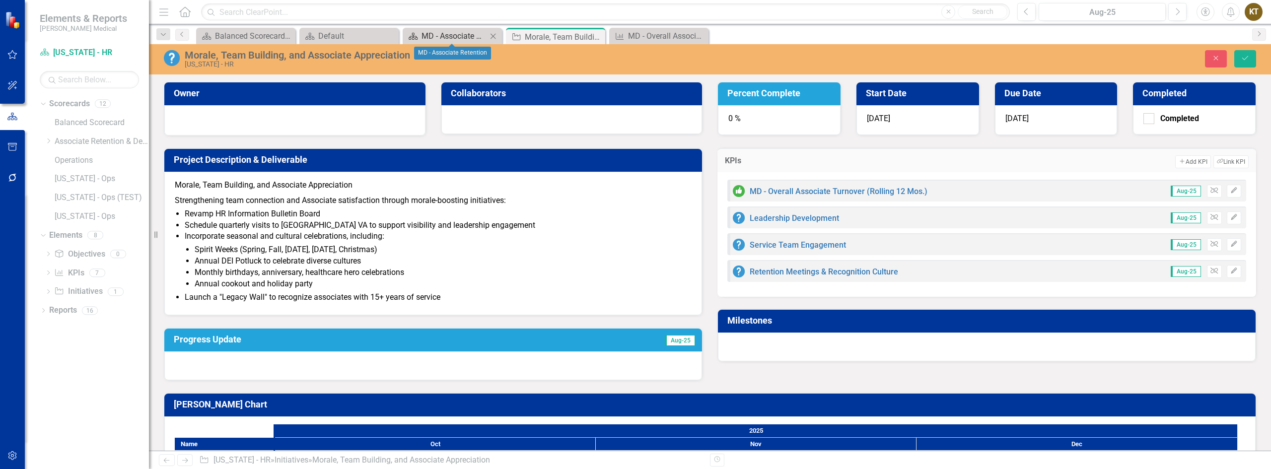
click at [419, 32] on link "Scorecard MD - Associate Retention" at bounding box center [446, 36] width 82 height 12
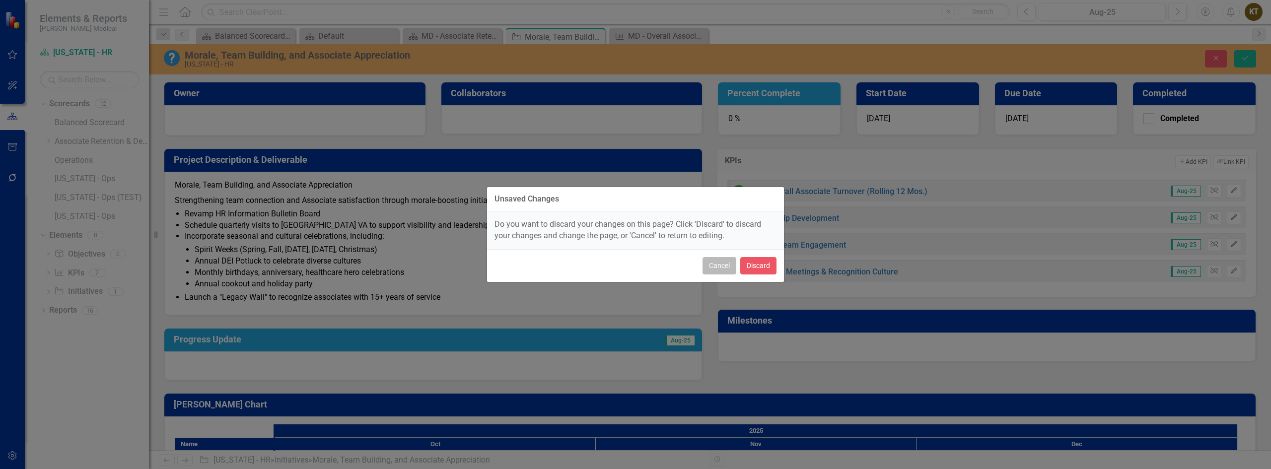
click at [714, 262] on button "Cancel" at bounding box center [720, 265] width 34 height 17
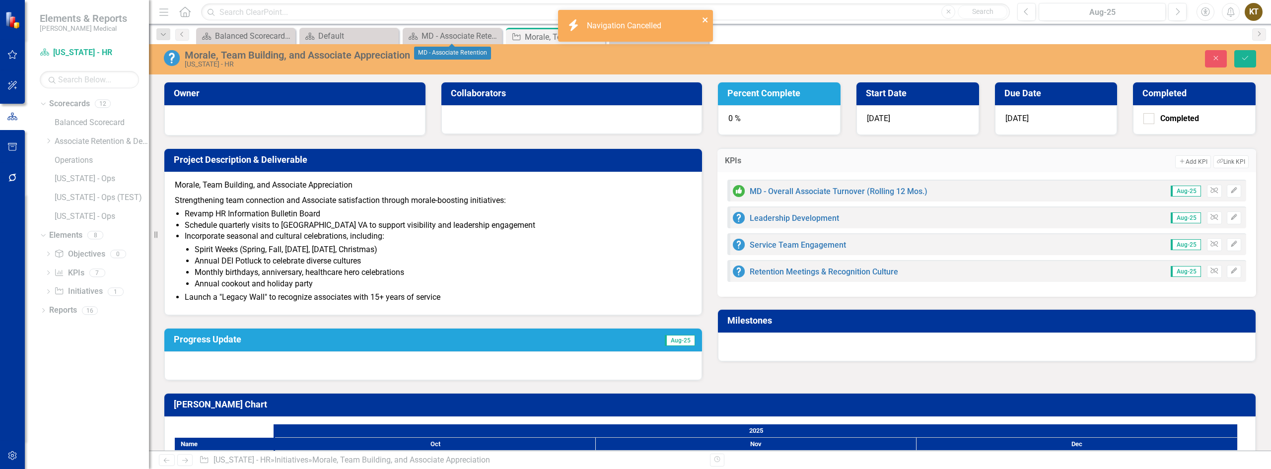
click at [707, 21] on icon "close" at bounding box center [705, 20] width 7 height 8
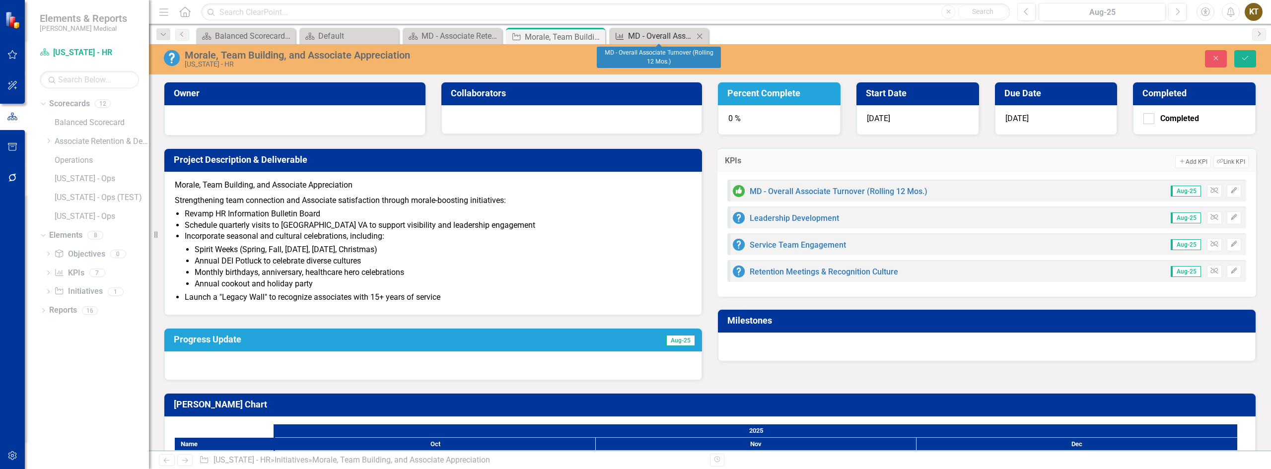
click at [664, 34] on div "MD - Overall Associate Turnover (Rolling 12 Mos.)" at bounding box center [661, 36] width 66 height 12
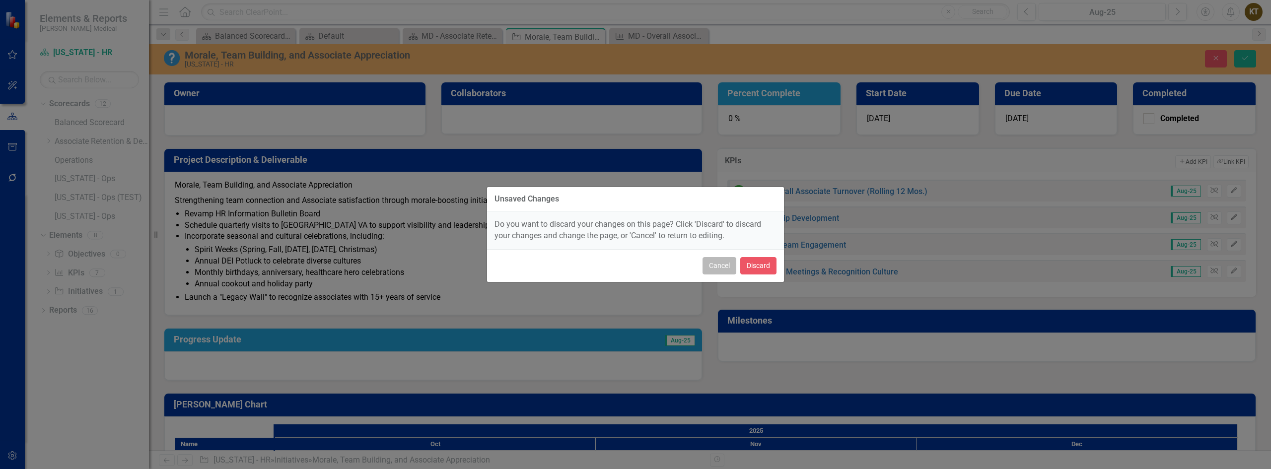
click at [729, 269] on button "Cancel" at bounding box center [720, 265] width 34 height 17
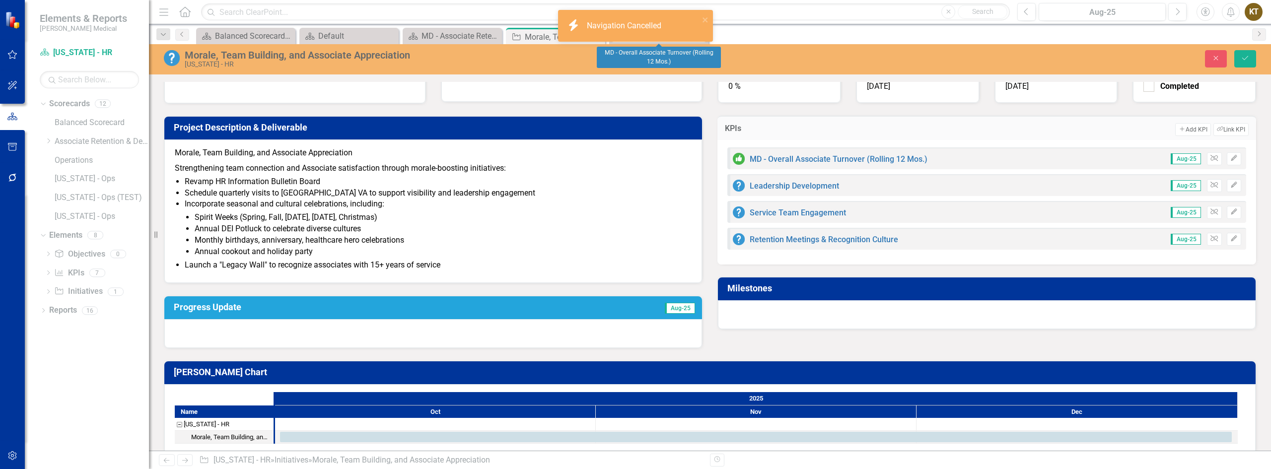
scroll to position [46, 0]
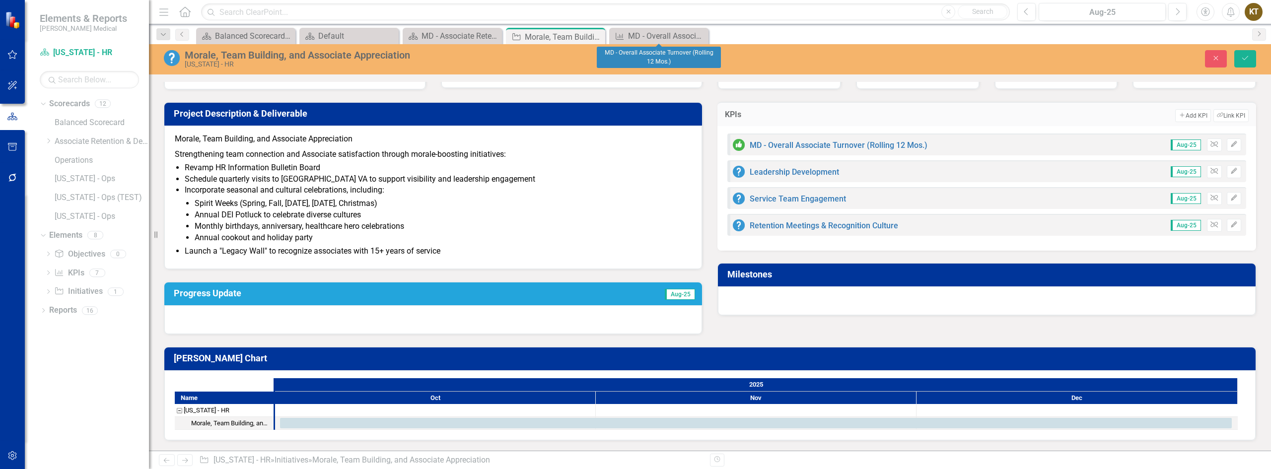
click at [230, 422] on div "Morale, Team Building, and Associate Appreciation" at bounding box center [230, 423] width 79 height 13
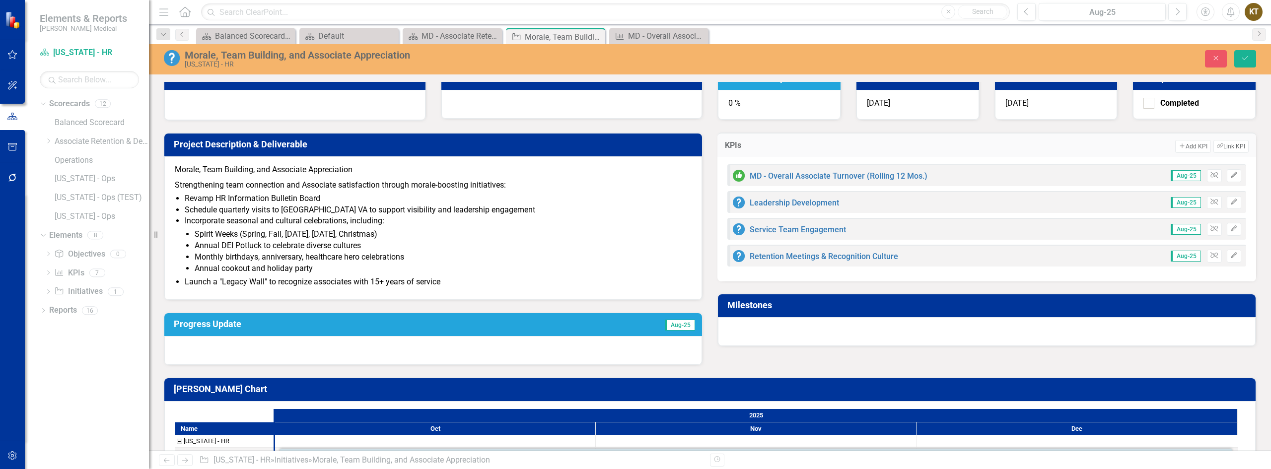
scroll to position [0, 0]
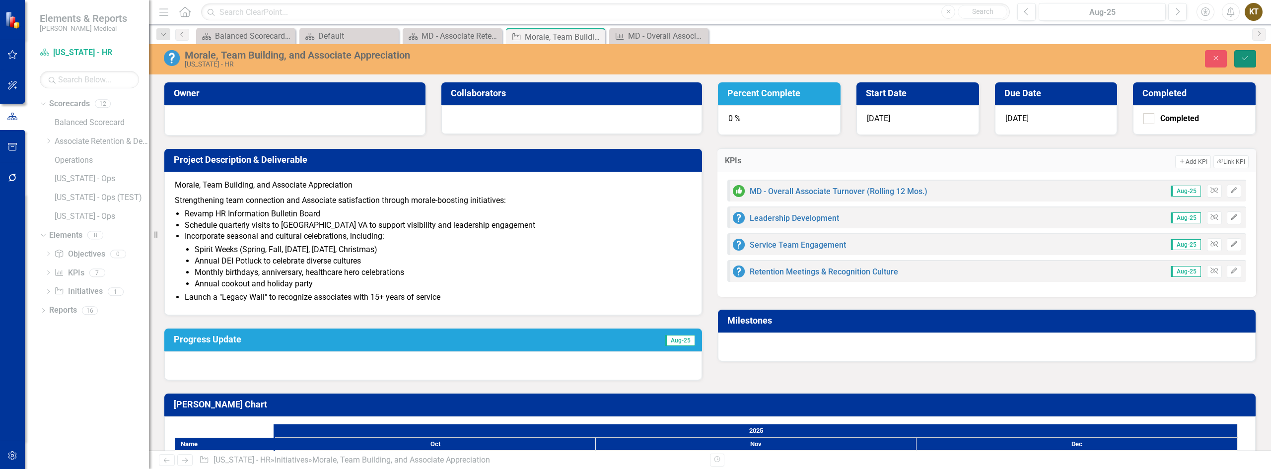
click at [1250, 59] on button "Save" at bounding box center [1245, 58] width 22 height 17
